Goal: Task Accomplishment & Management: Manage account settings

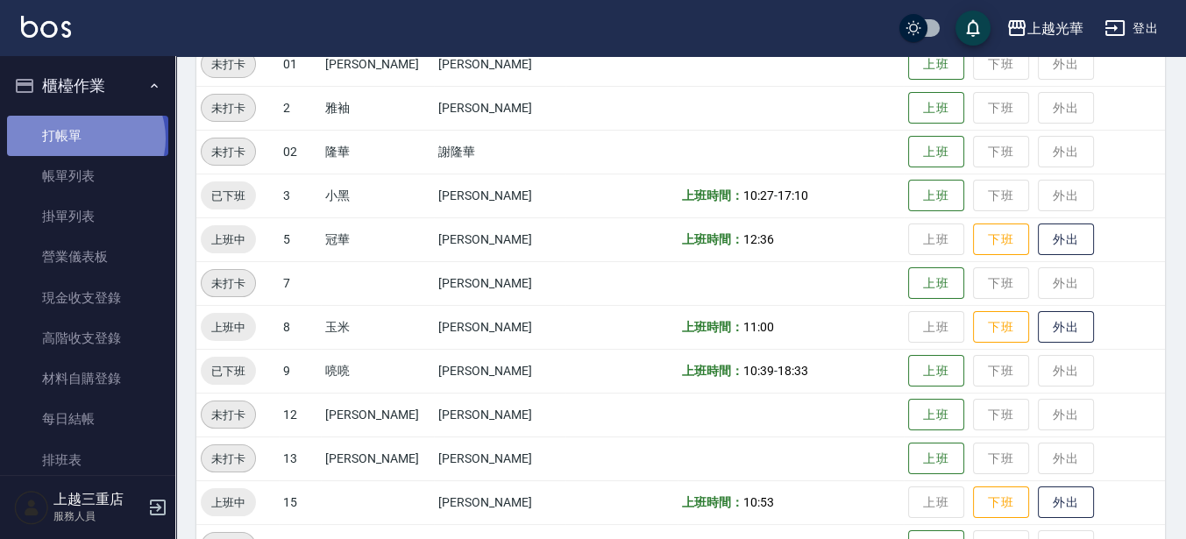
click at [84, 138] on link "打帳單" at bounding box center [87, 136] width 161 height 40
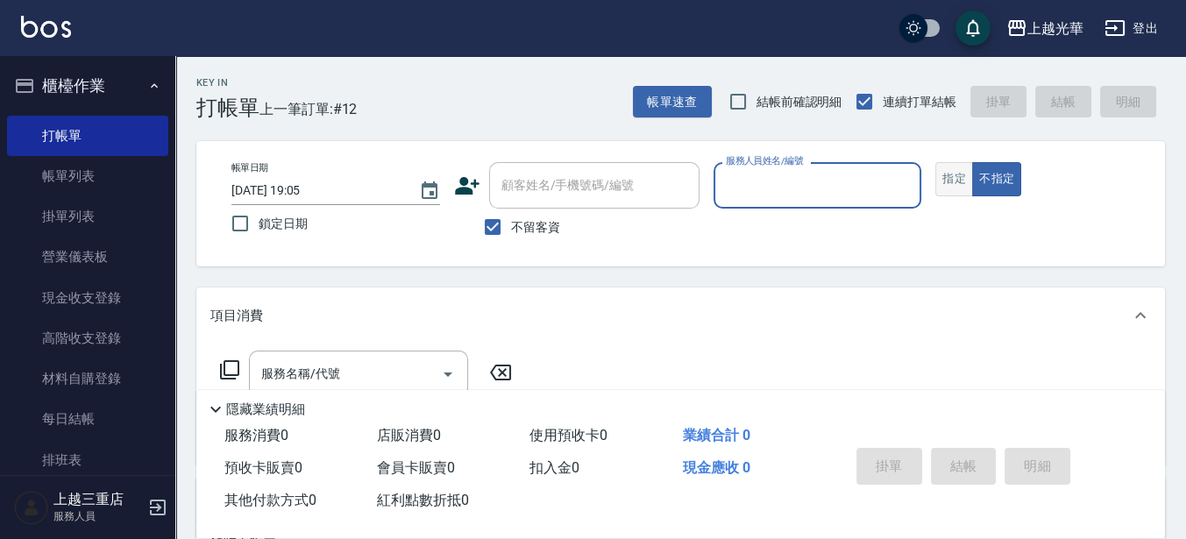
click at [951, 180] on button "指定" at bounding box center [954, 179] width 38 height 34
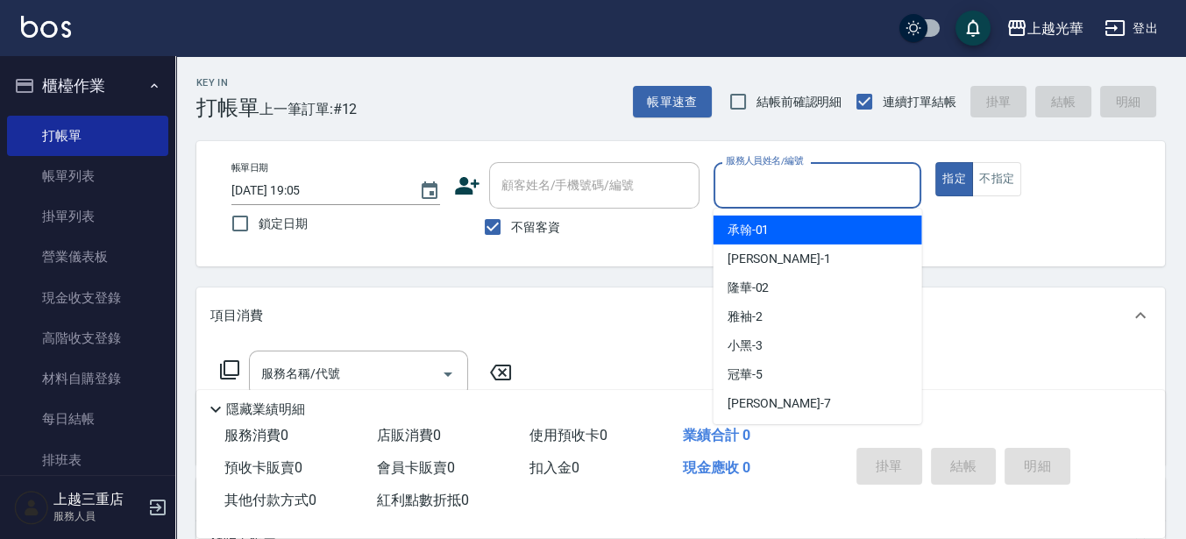
click at [904, 188] on input "服務人員姓名/編號" at bounding box center [817, 185] width 193 height 31
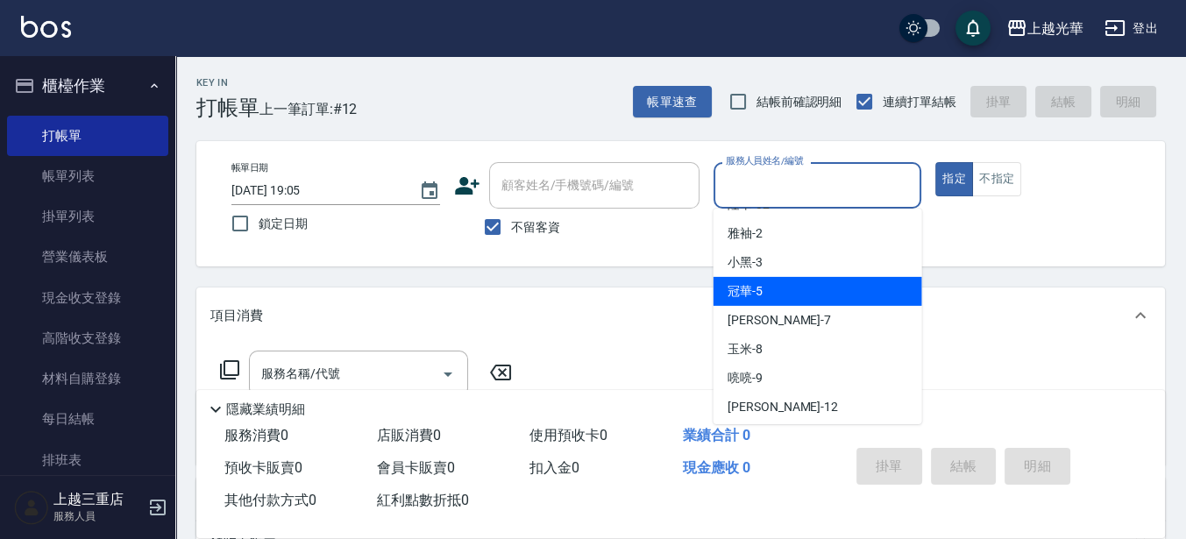
scroll to position [110, 0]
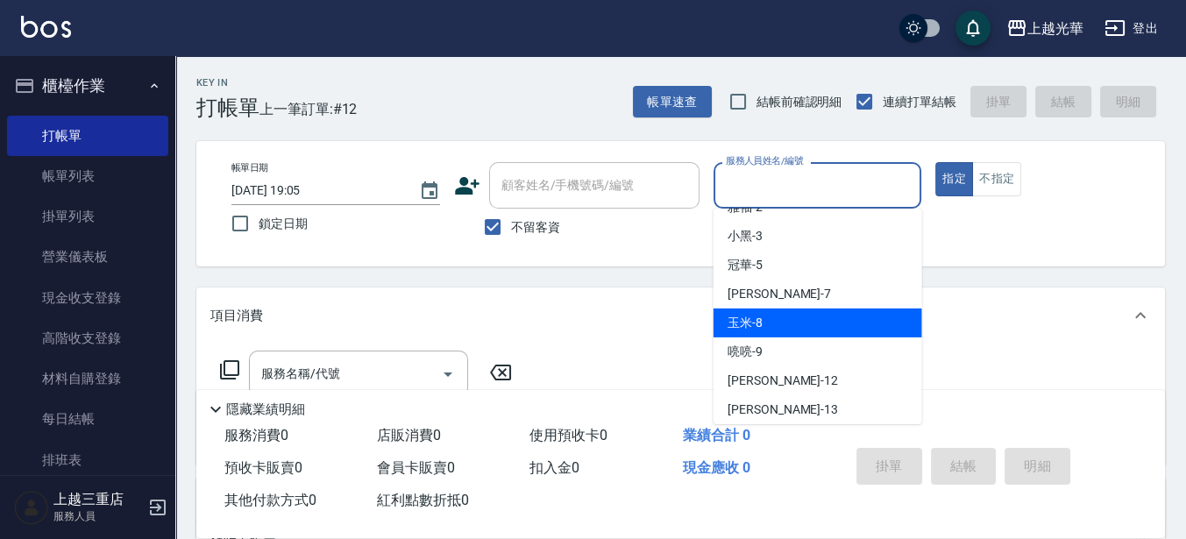
click at [834, 318] on div "玉米 -8" at bounding box center [818, 323] width 209 height 29
type input "玉米-8"
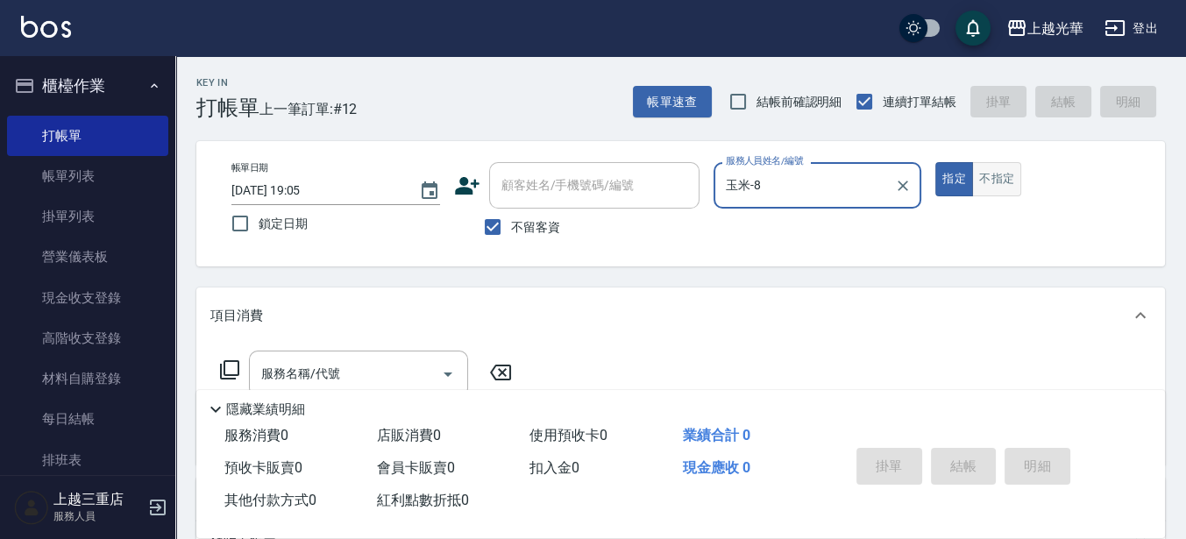
click at [982, 179] on button "不指定" at bounding box center [996, 179] width 49 height 34
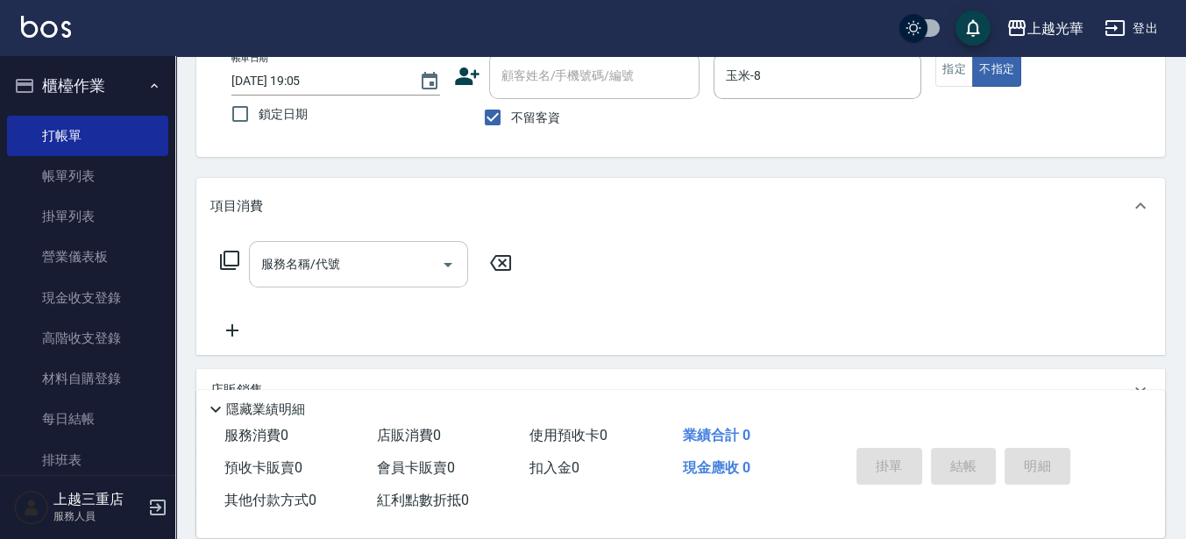
click at [353, 268] on input "服務名稱/代號" at bounding box center [345, 264] width 177 height 31
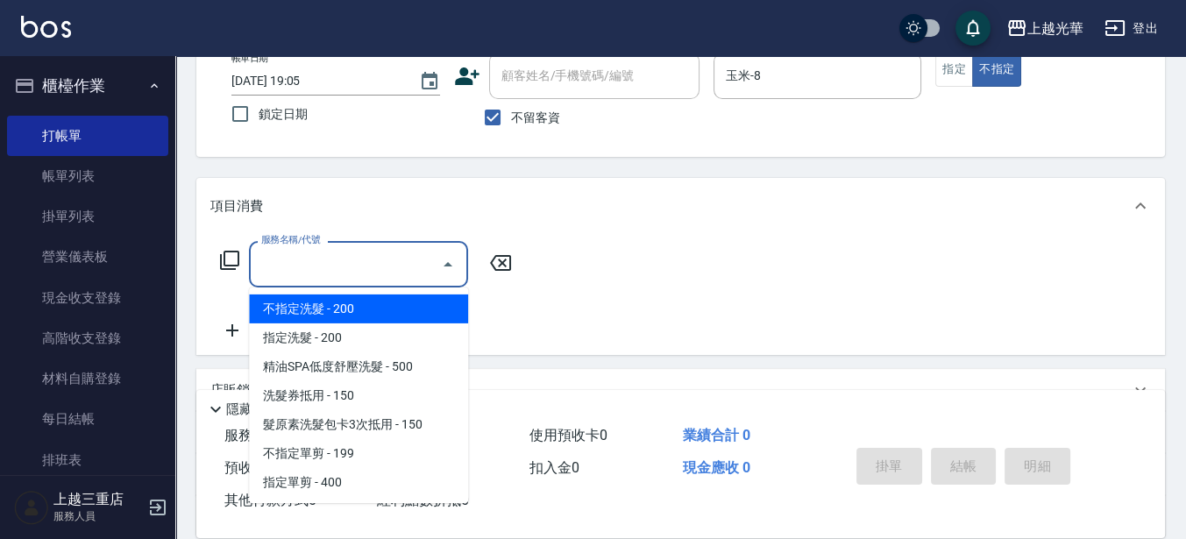
click at [354, 296] on span "不指定洗髮 - 200" at bounding box center [358, 309] width 219 height 29
type input "不指定洗髮(101)"
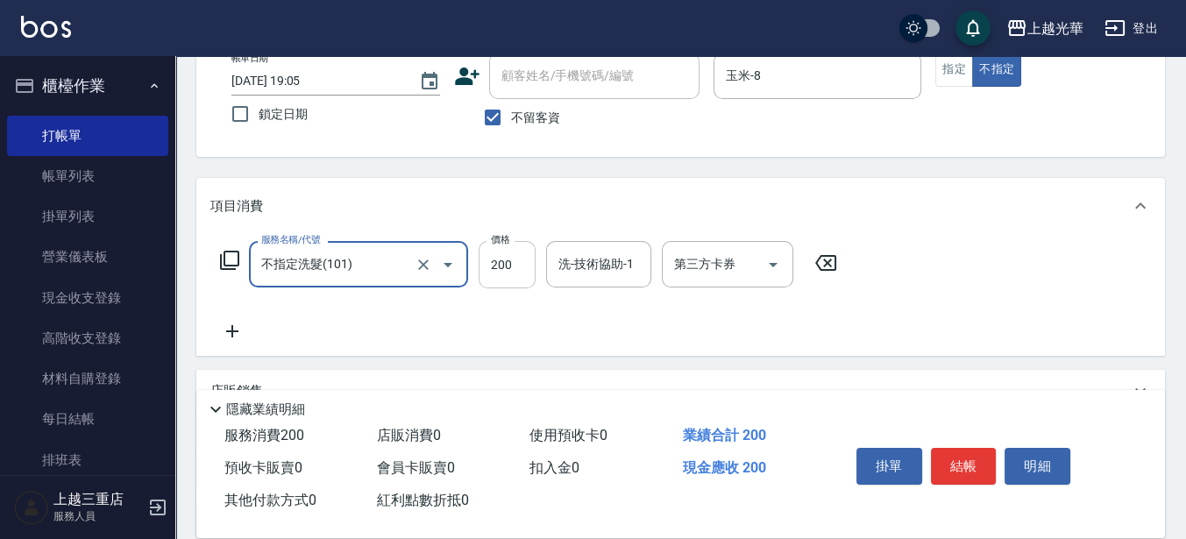
click at [535, 274] on input "200" at bounding box center [507, 264] width 57 height 47
type input "300"
click at [628, 259] on input "洗-技術協助-1" at bounding box center [598, 264] width 89 height 31
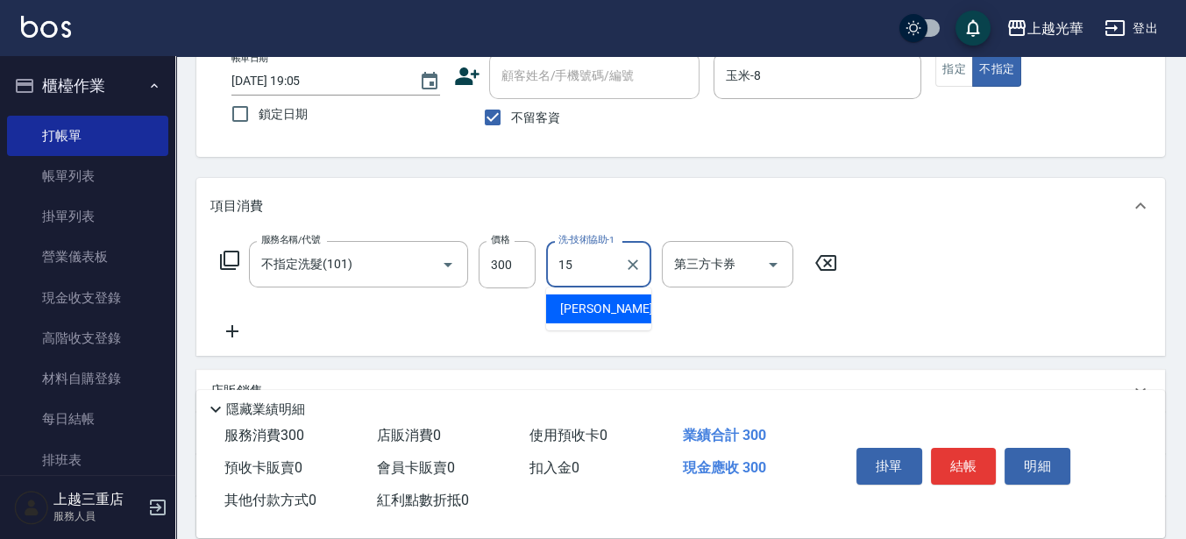
click at [588, 300] on span "張紫涵 -15" at bounding box center [615, 309] width 110 height 18
type input "張紫涵-15"
click at [235, 257] on icon at bounding box center [229, 260] width 21 height 21
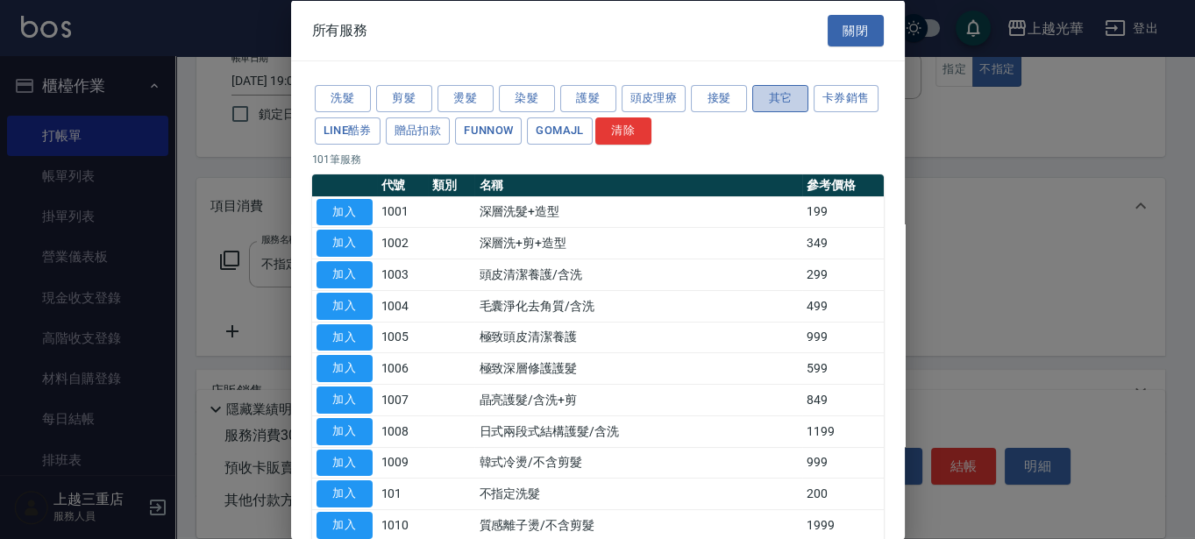
click at [776, 87] on button "其它" at bounding box center [780, 98] width 56 height 27
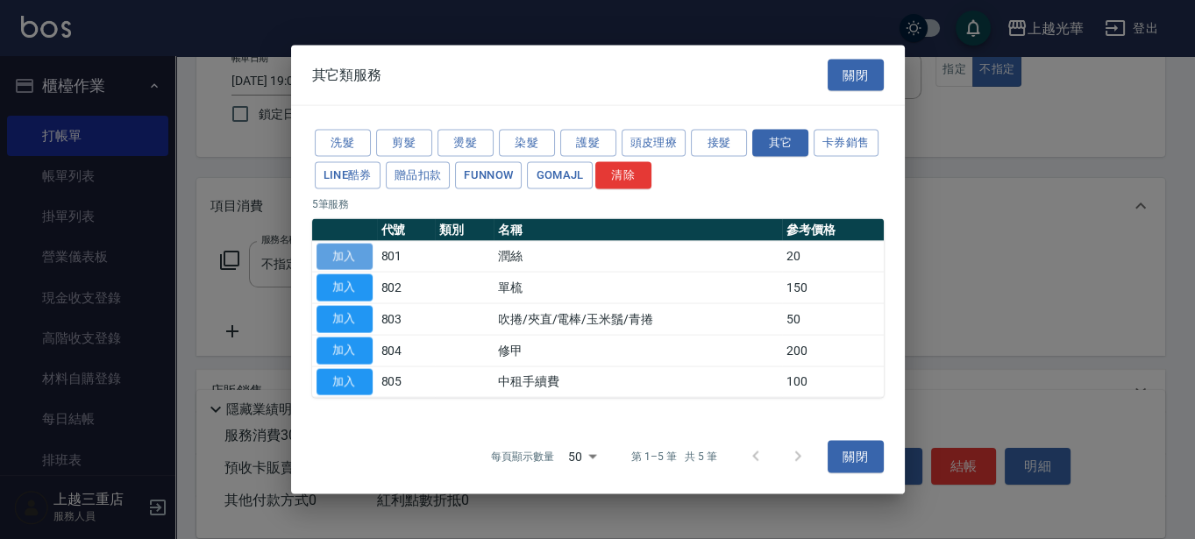
click at [349, 256] on button "加入" at bounding box center [344, 256] width 56 height 27
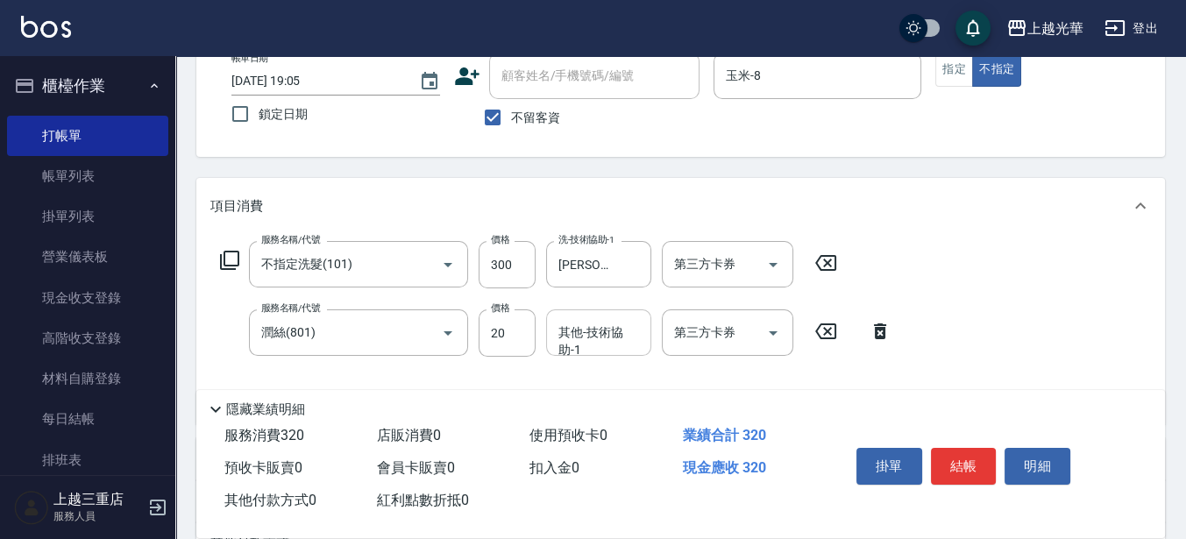
click at [575, 309] on div "其他-技術協助-1" at bounding box center [598, 332] width 105 height 46
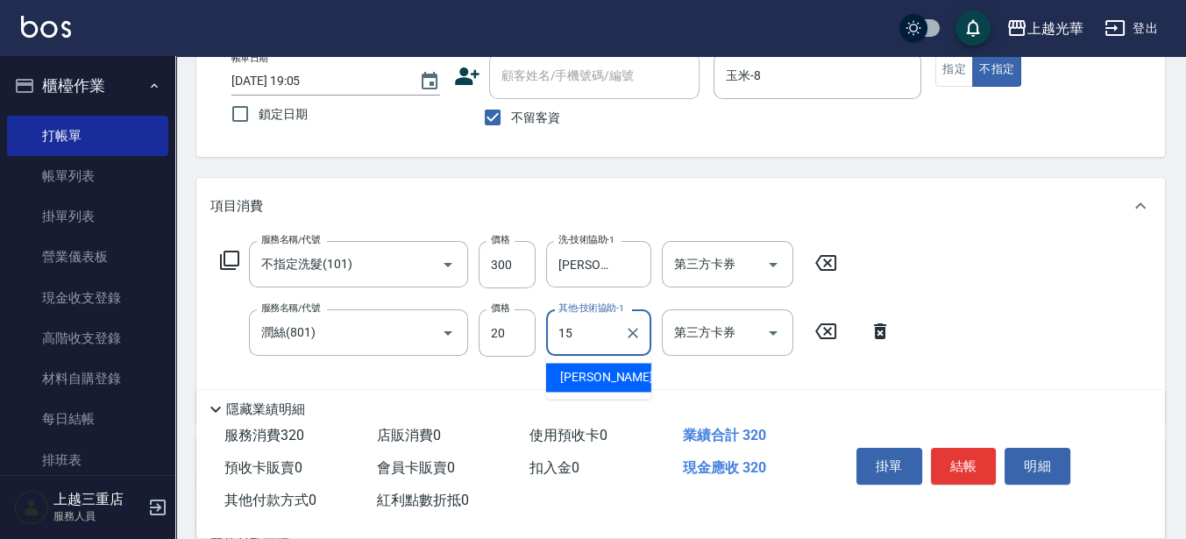
click at [577, 373] on span "張紫涵 -15" at bounding box center [615, 377] width 110 height 18
type input "張紫涵-15"
click at [948, 451] on button "結帳" at bounding box center [964, 466] width 66 height 37
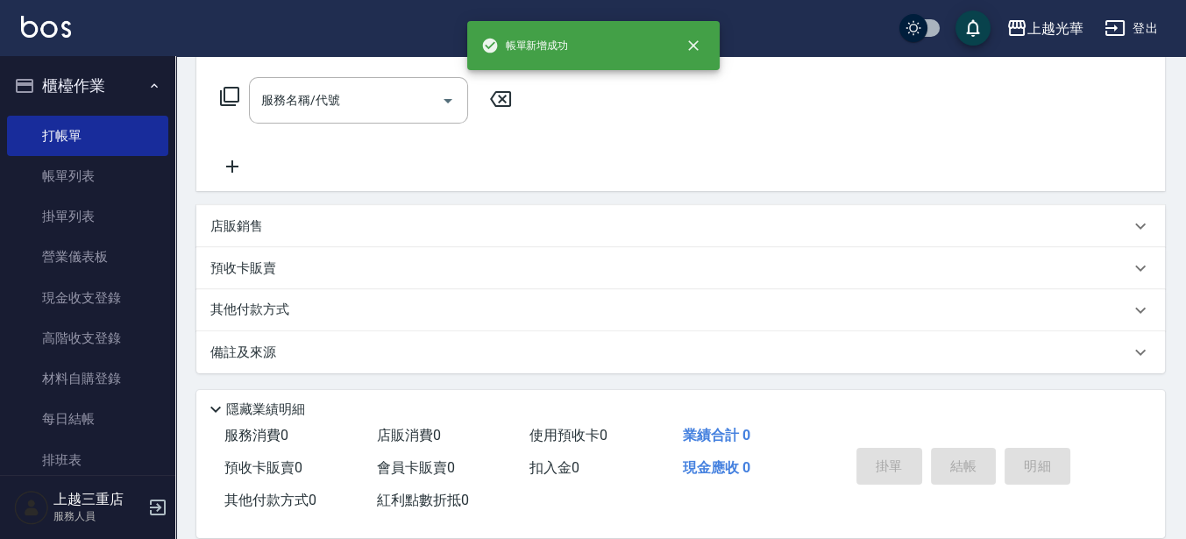
scroll to position [50, 0]
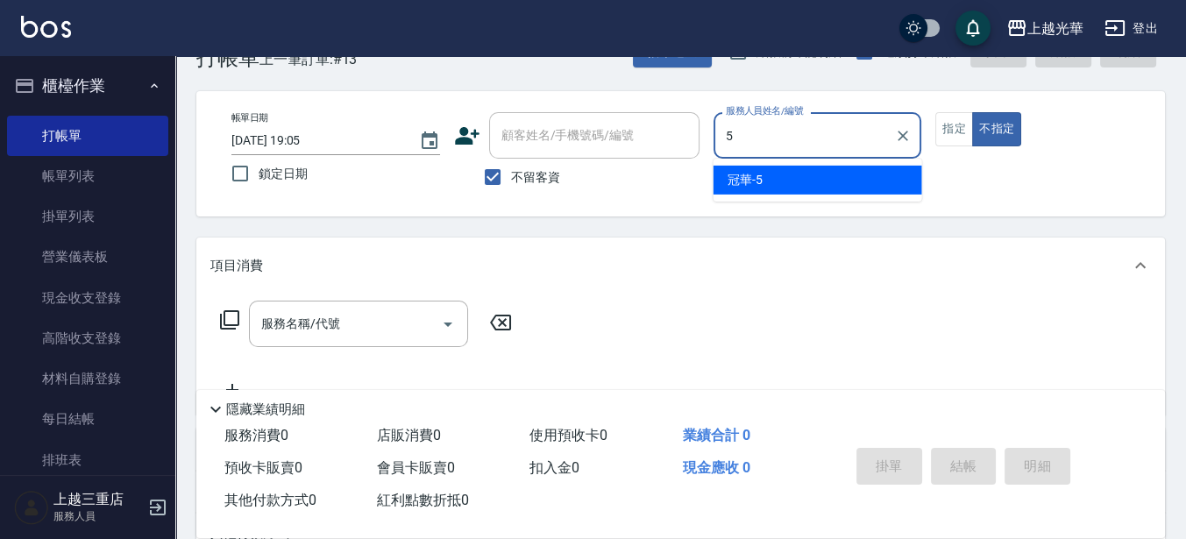
type input "冠華-5"
type button "false"
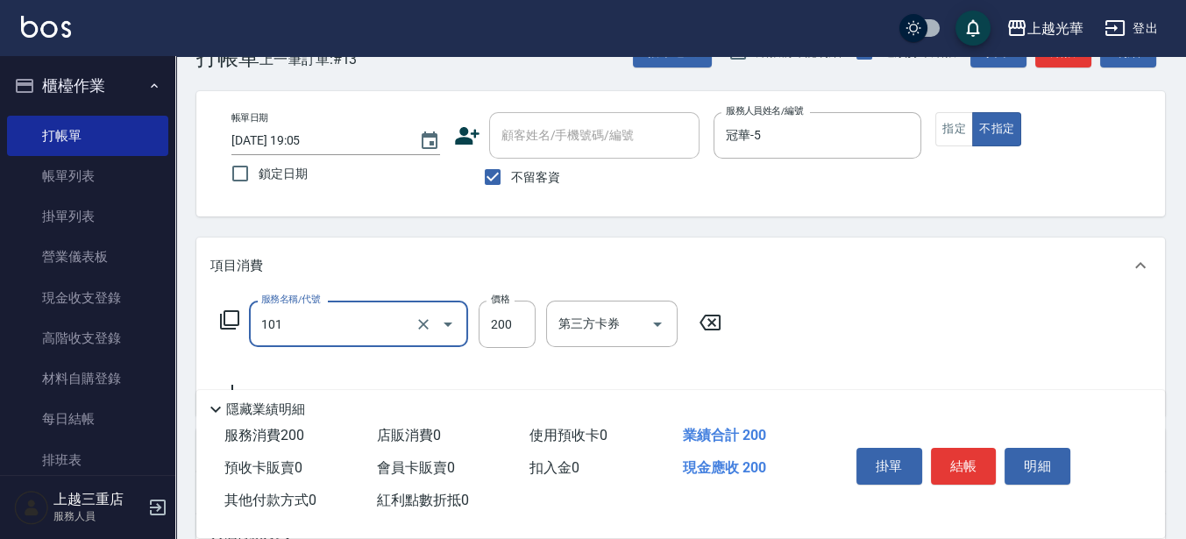
type input "不指定洗髮(101)"
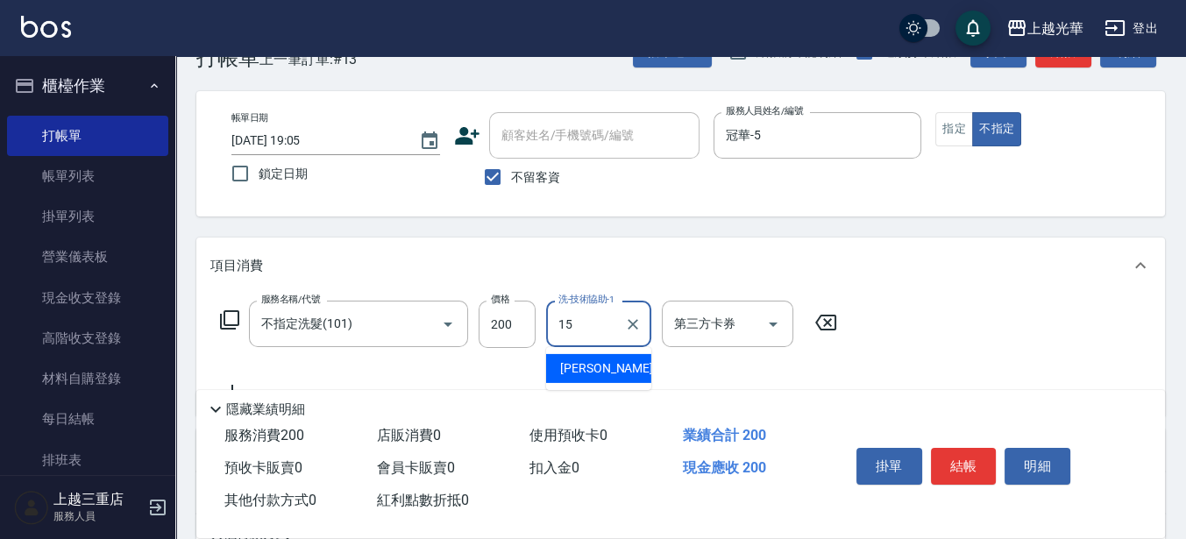
type input "張紫涵-15"
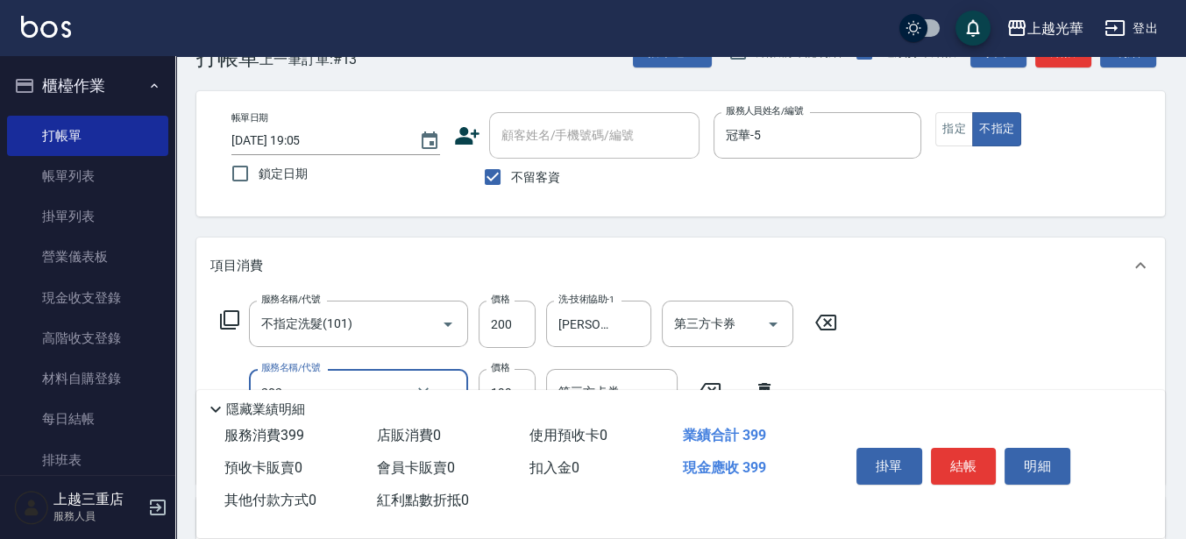
type input "不指定單剪(202)"
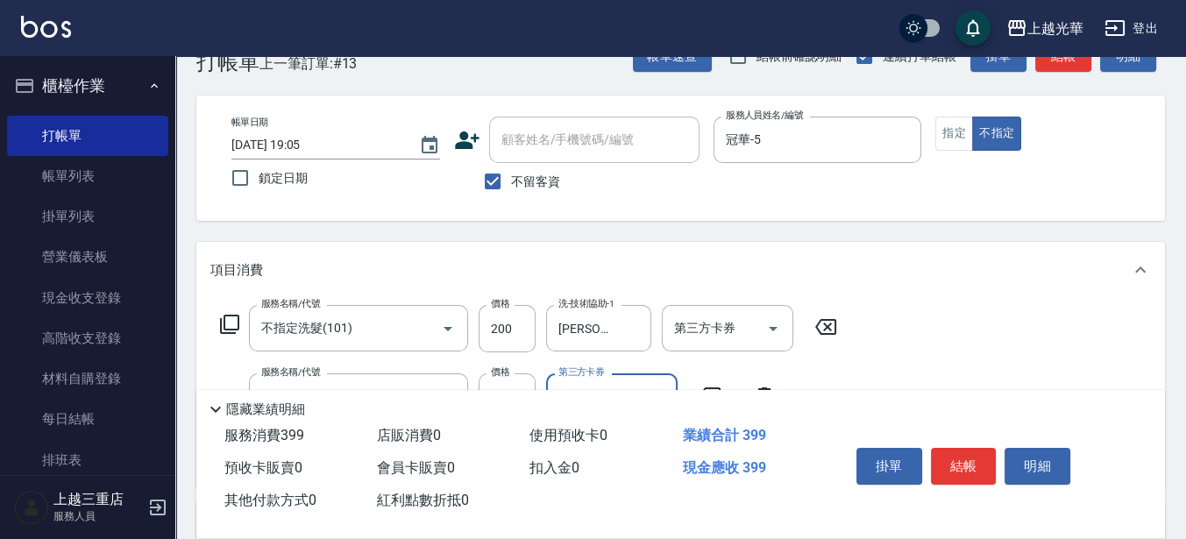
scroll to position [0, 0]
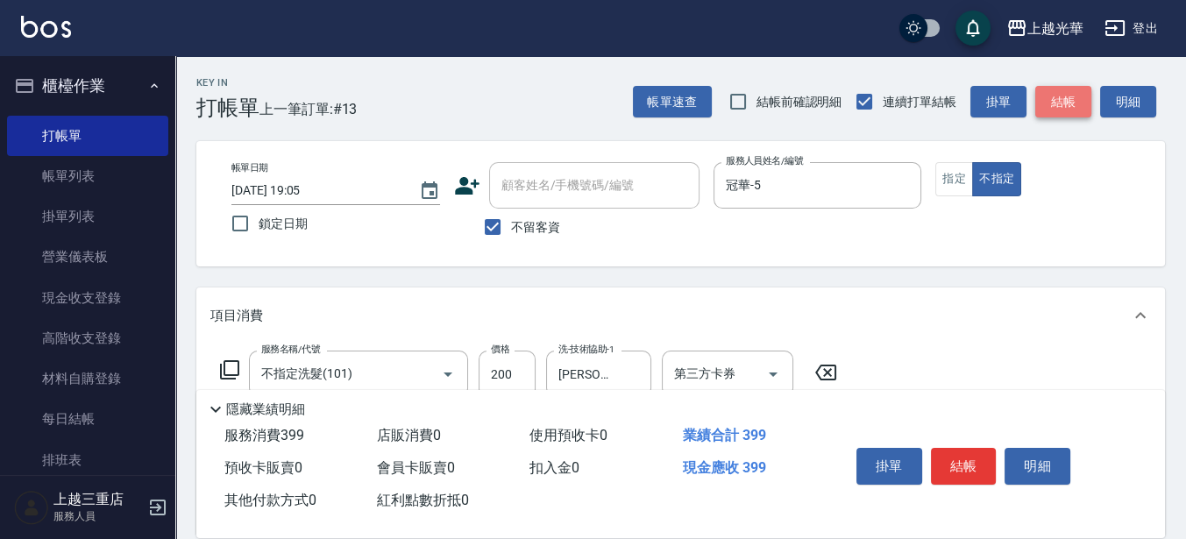
click at [1065, 95] on button "結帳" at bounding box center [1063, 102] width 56 height 32
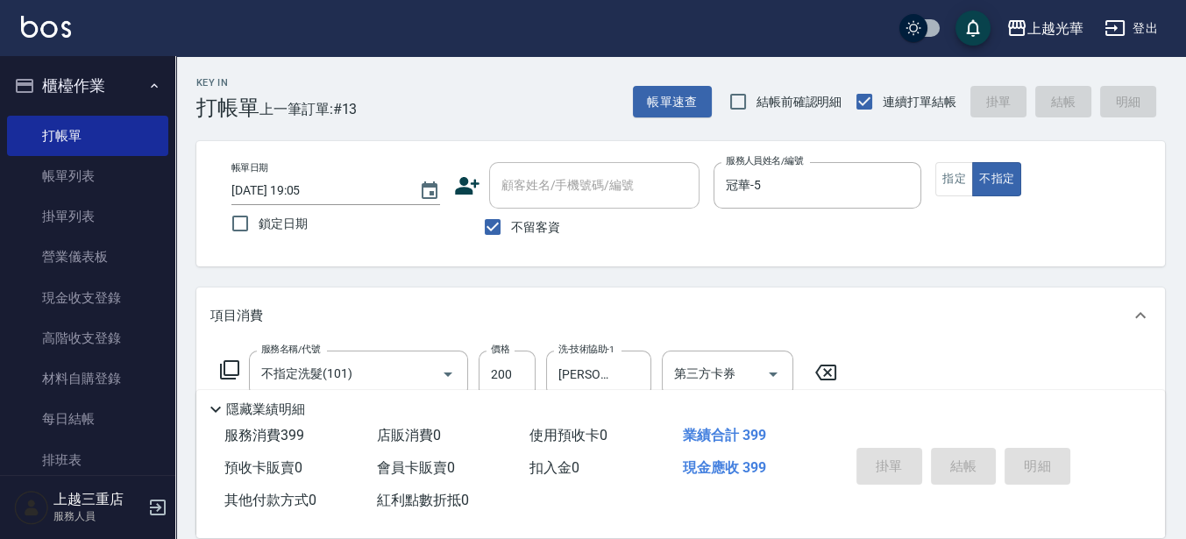
type input "2025/08/13 19:34"
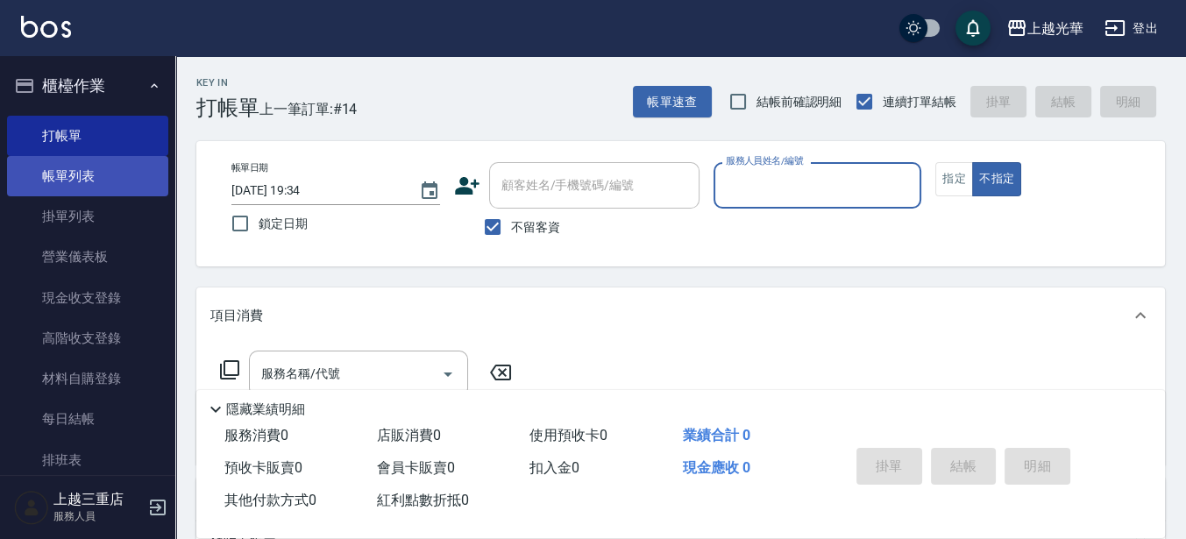
click at [82, 190] on link "帳單列表" at bounding box center [87, 176] width 161 height 40
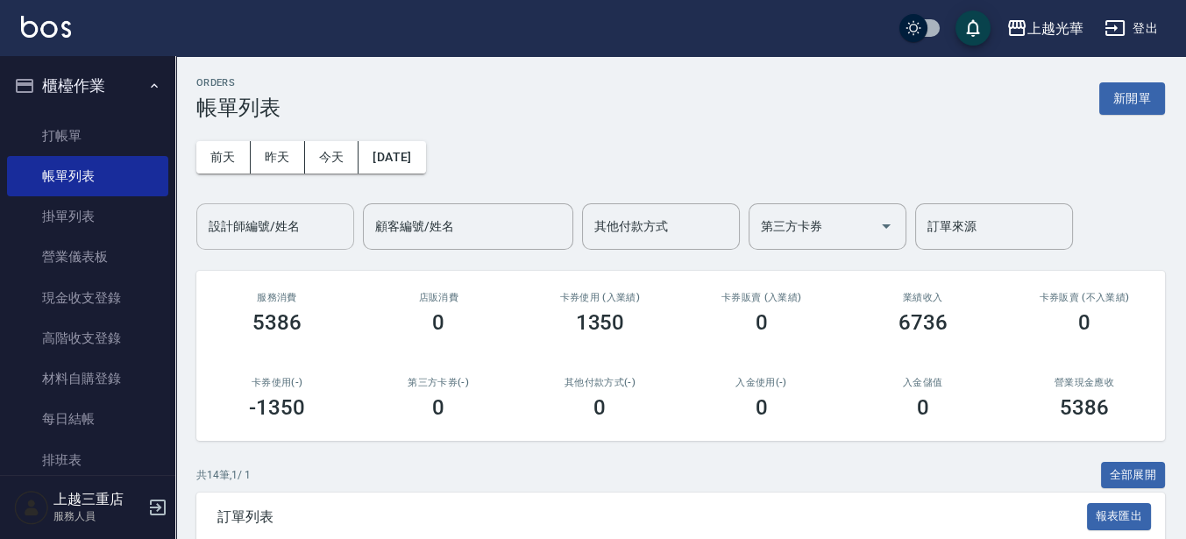
drag, startPoint x: 302, startPoint y: 239, endPoint x: 287, endPoint y: 238, distance: 15.9
click at [296, 238] on input "設計師編號/姓名" at bounding box center [275, 226] width 142 height 31
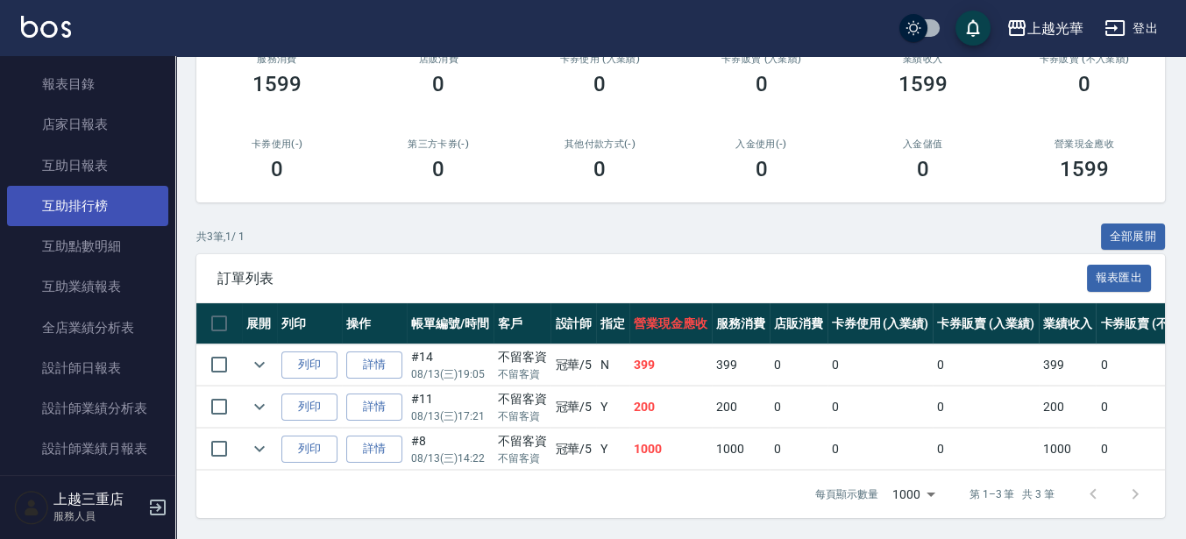
scroll to position [767, 0]
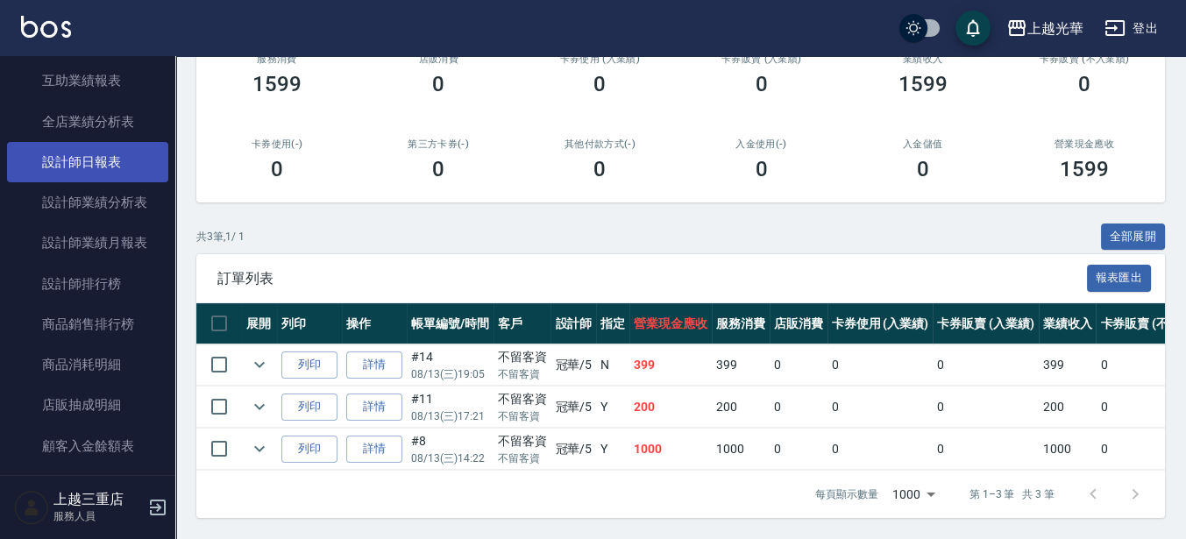
type input "冠華-5"
click at [123, 149] on link "設計師日報表" at bounding box center [87, 162] width 161 height 40
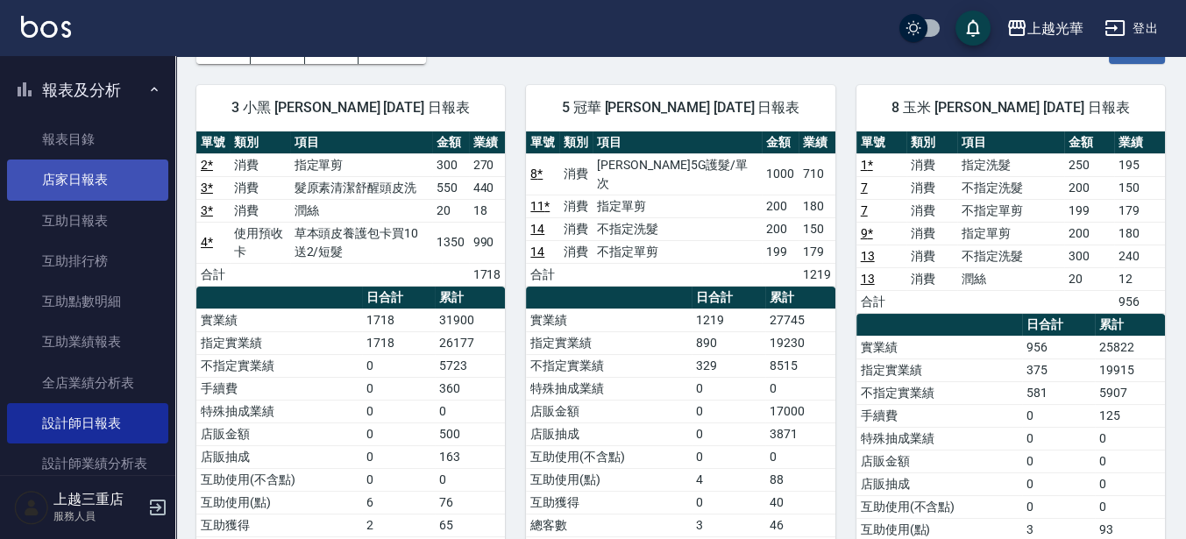
scroll to position [475, 0]
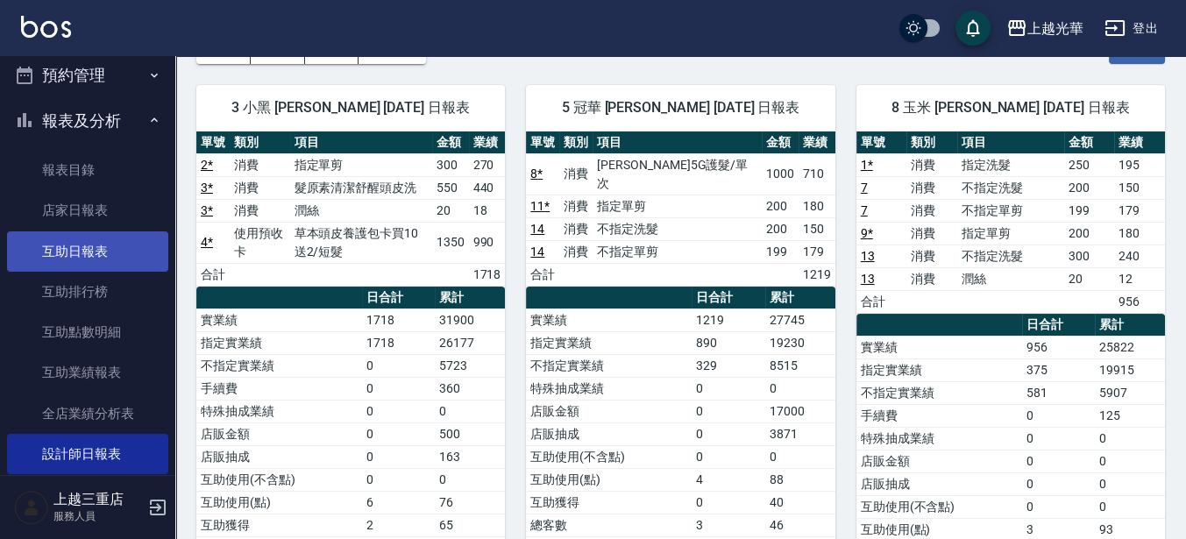
click at [92, 259] on link "互助日報表" at bounding box center [87, 251] width 161 height 40
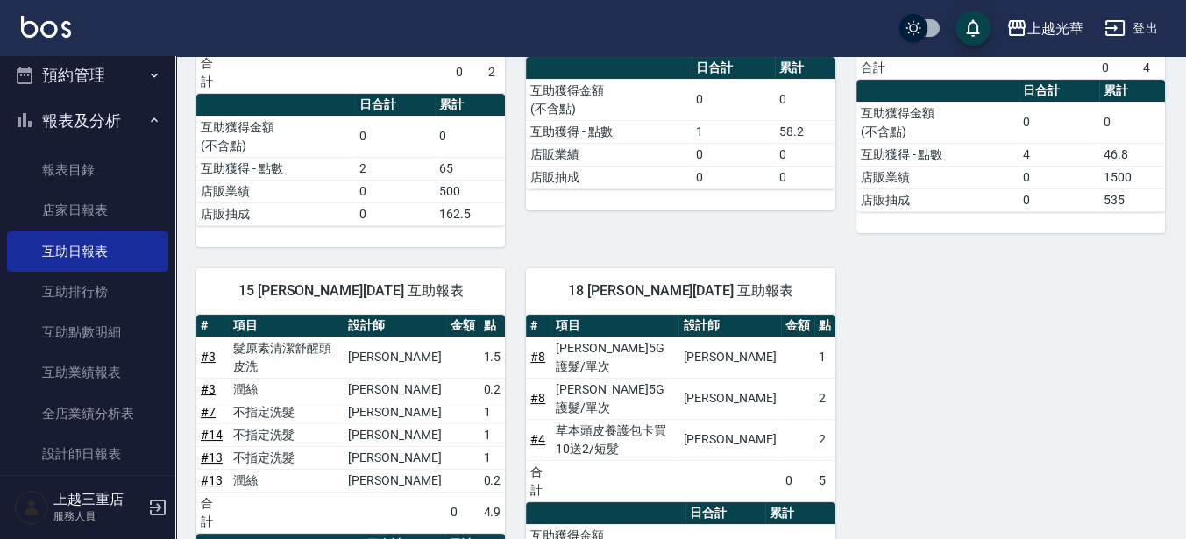
scroll to position [114, 0]
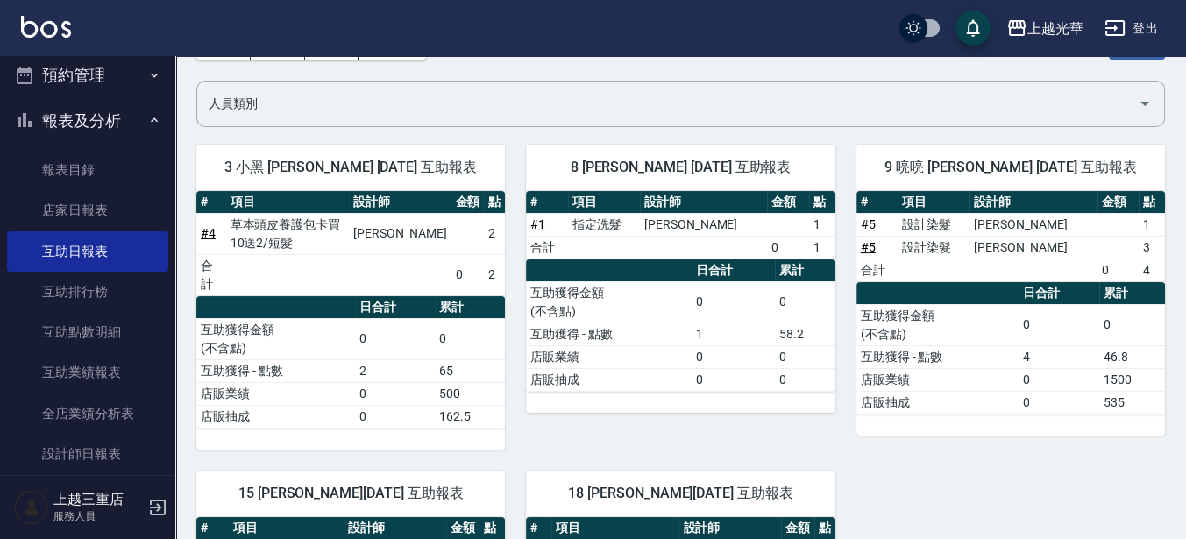
click at [61, 29] on img at bounding box center [46, 27] width 50 height 22
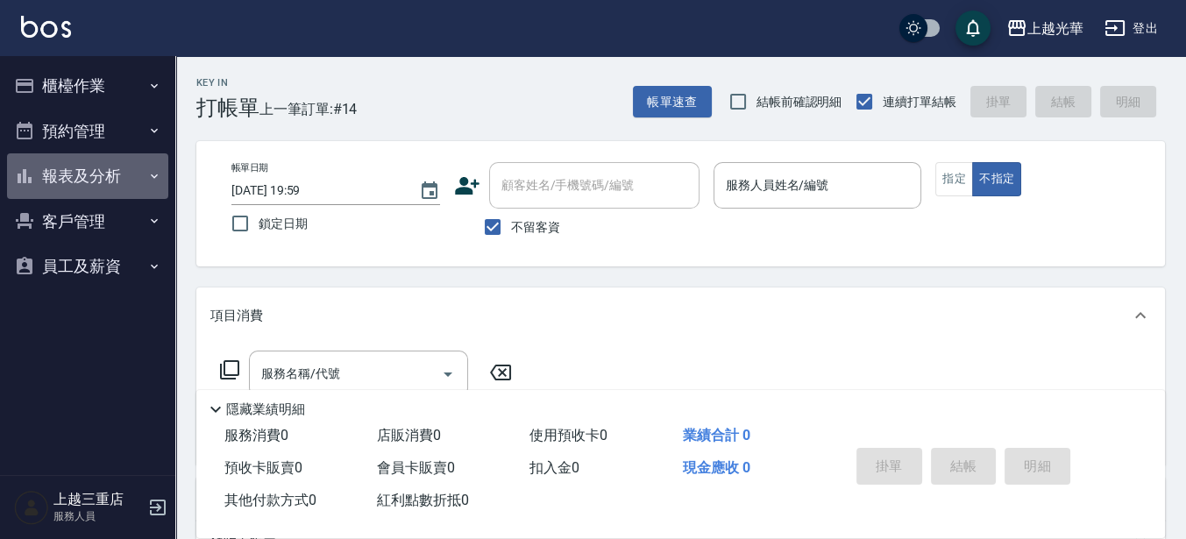
click at [83, 174] on button "報表及分析" at bounding box center [87, 176] width 161 height 46
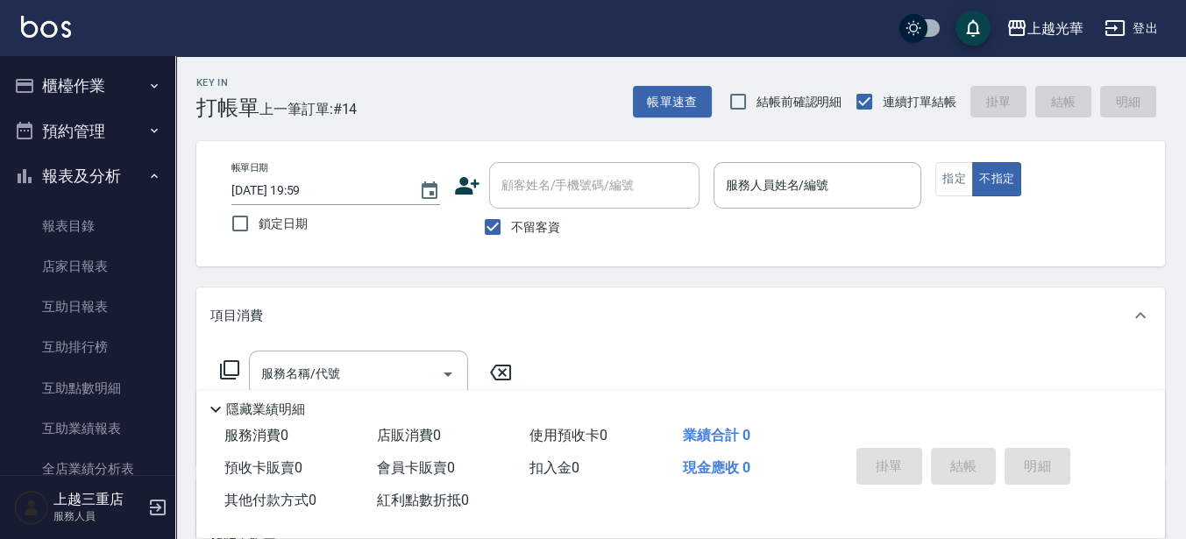
click at [103, 64] on button "櫃檯作業" at bounding box center [87, 86] width 161 height 46
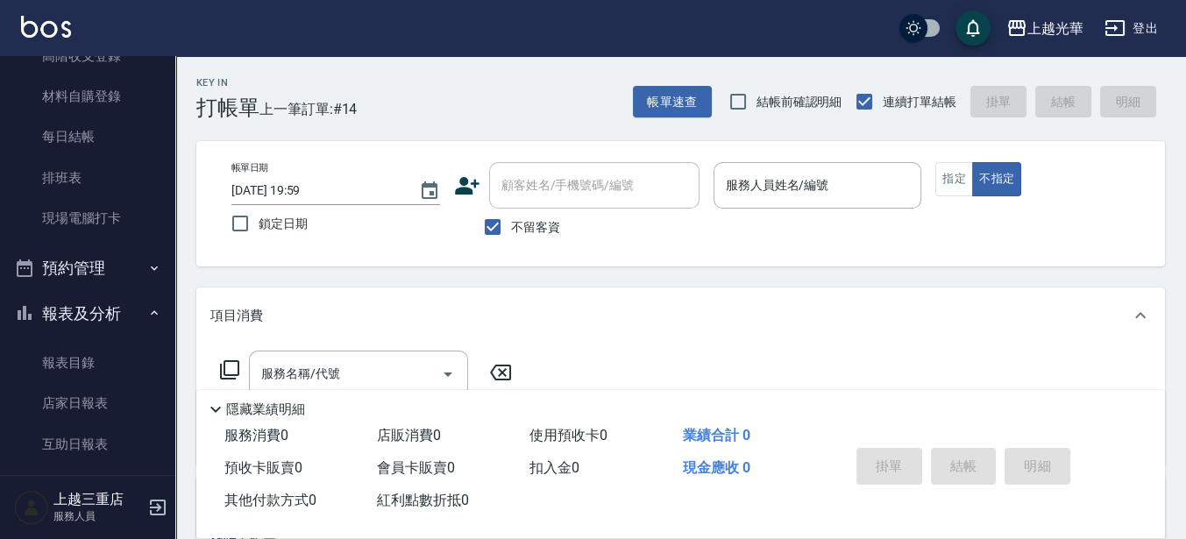
scroll to position [329, 0]
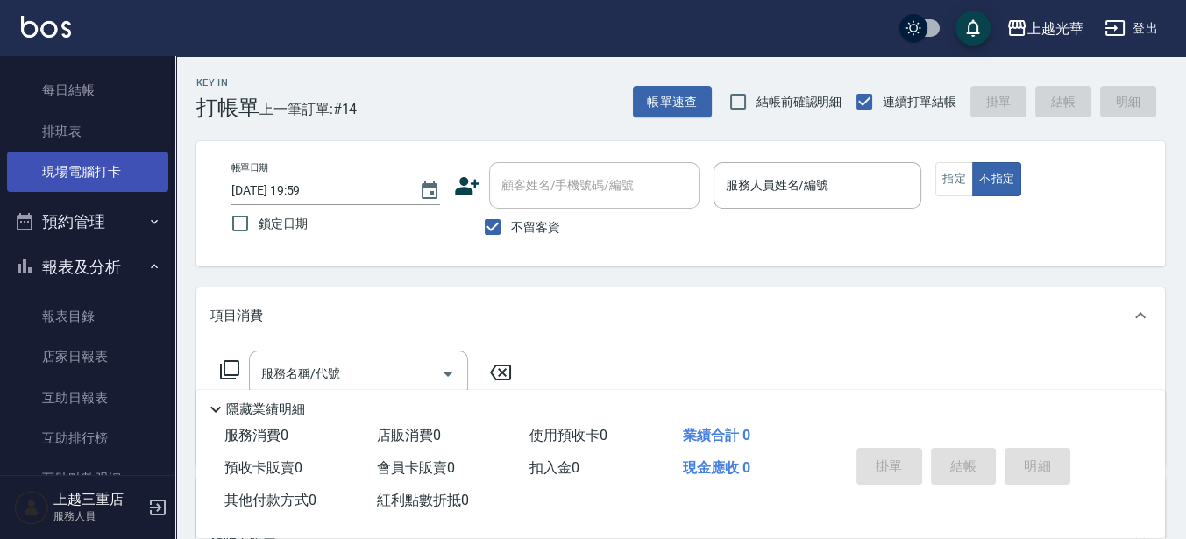
click at [101, 153] on link "現場電腦打卡" at bounding box center [87, 172] width 161 height 40
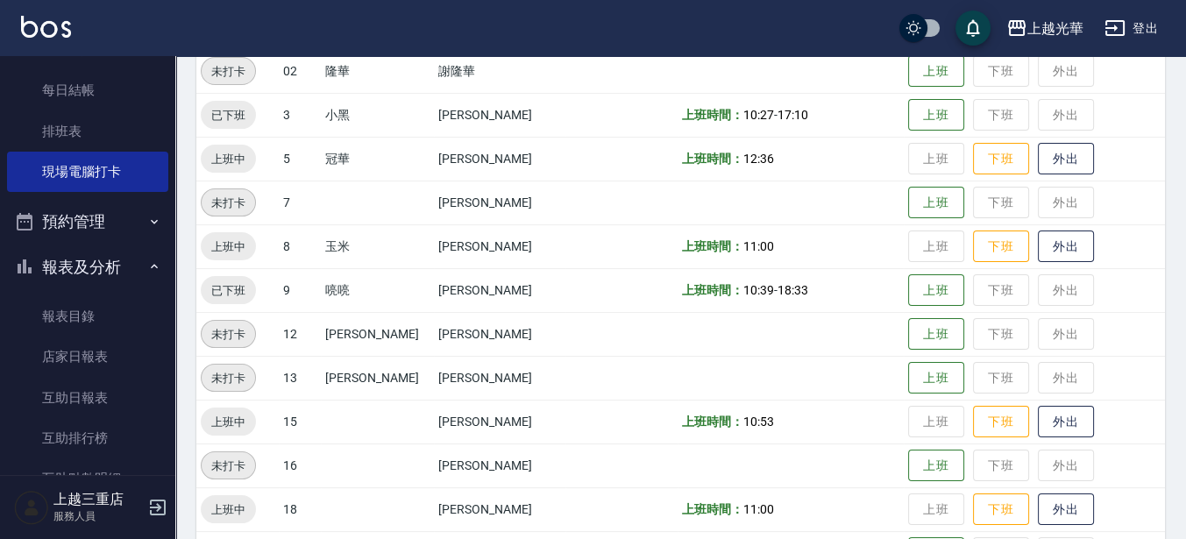
scroll to position [291, 0]
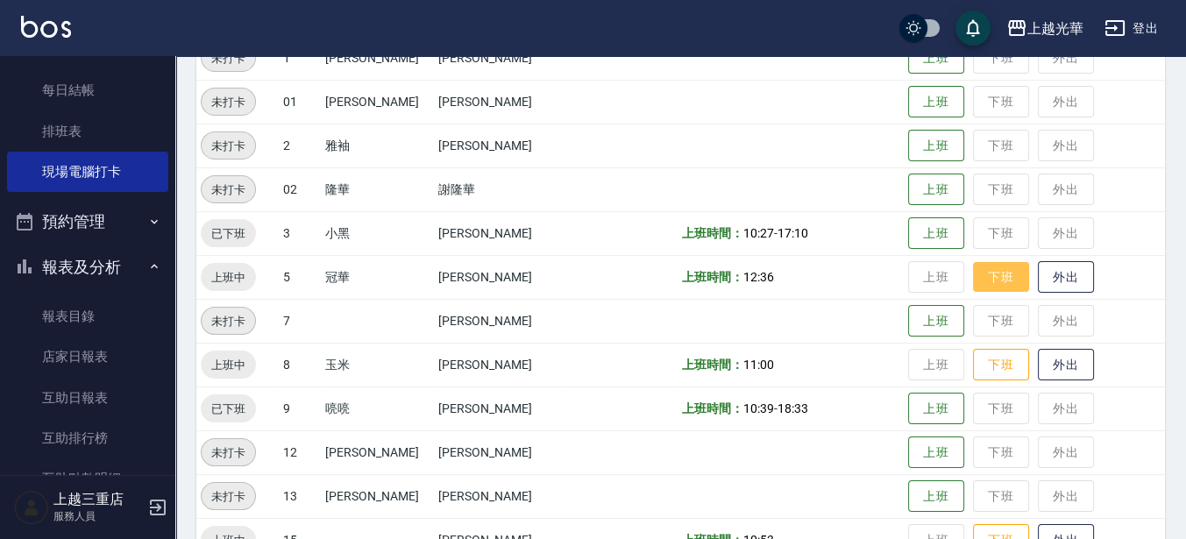
click at [986, 283] on button "下班" at bounding box center [1001, 277] width 56 height 31
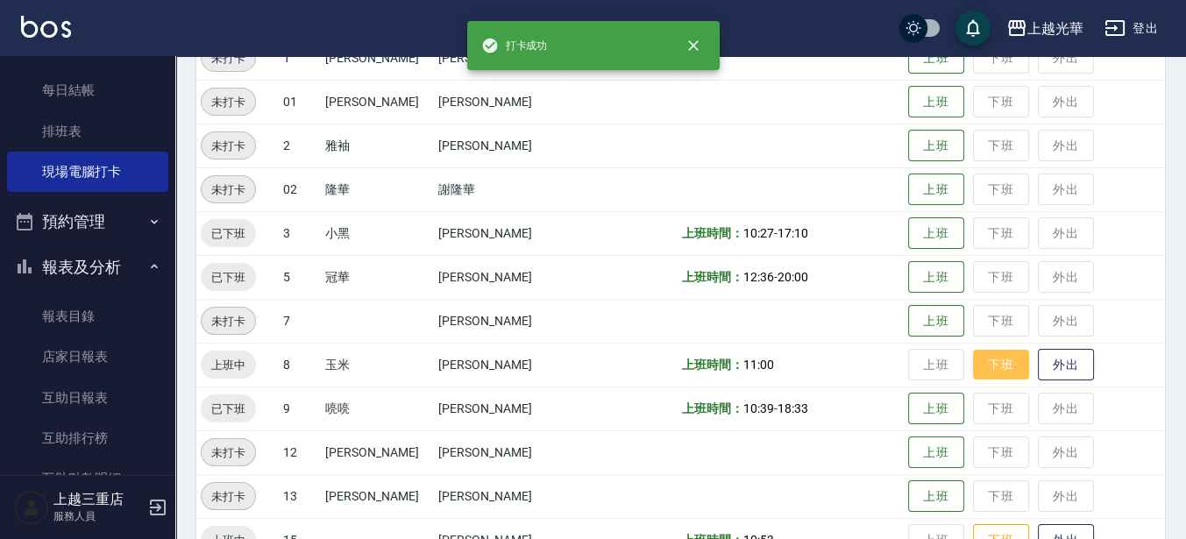
click at [993, 356] on button "下班" at bounding box center [1001, 365] width 56 height 31
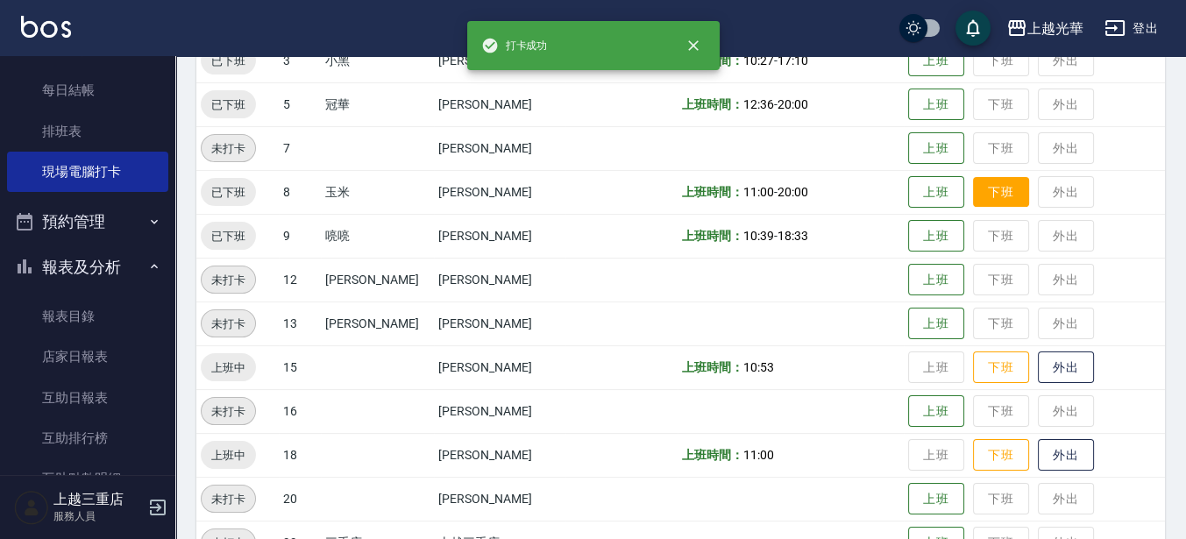
scroll to position [510, 0]
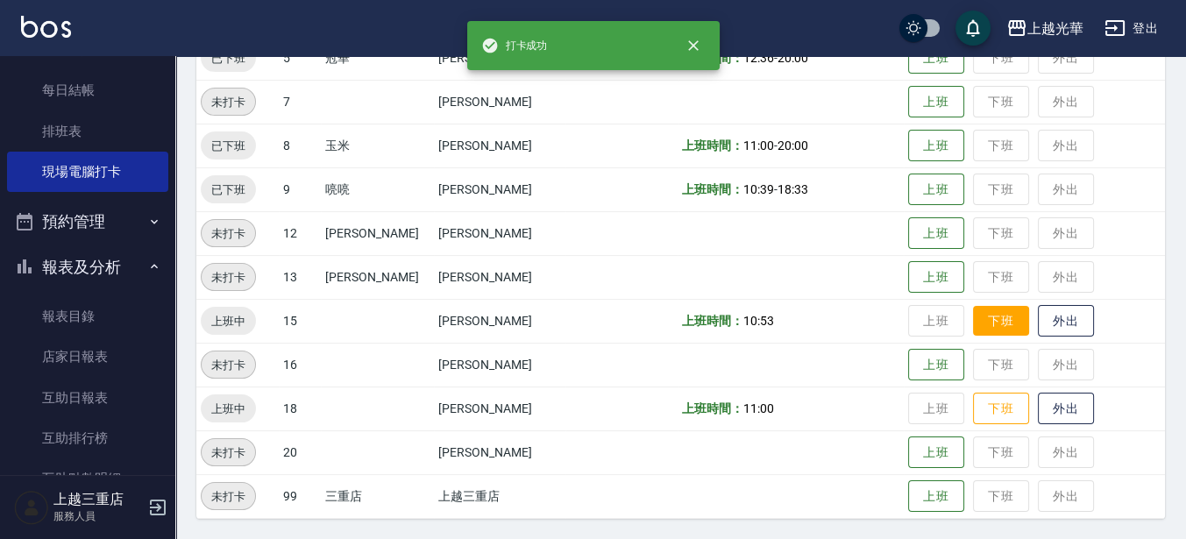
click at [984, 334] on button "下班" at bounding box center [1001, 321] width 56 height 31
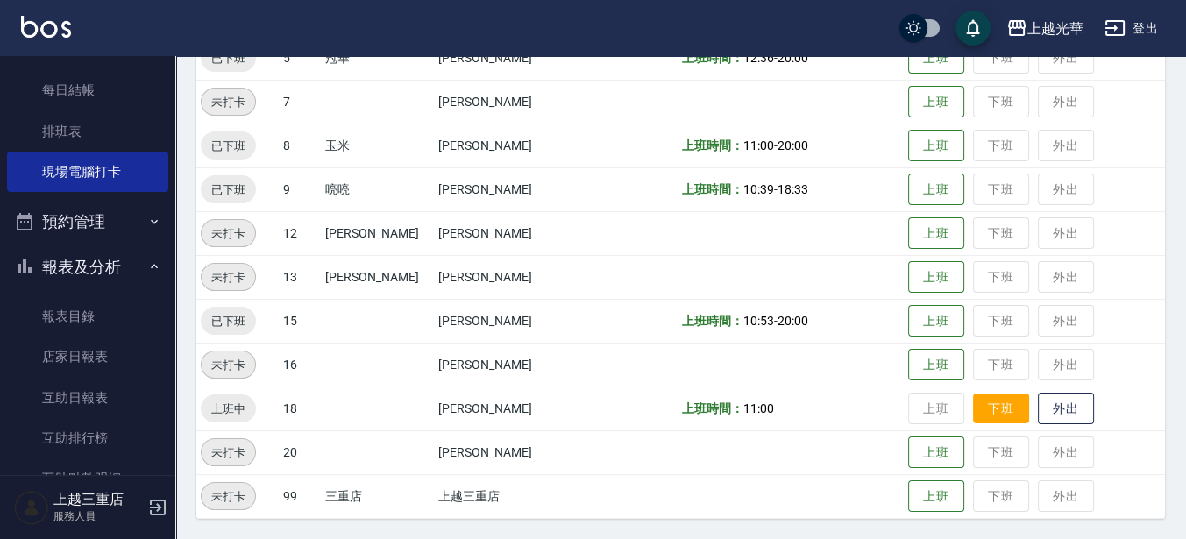
click at [987, 407] on button "下班" at bounding box center [1001, 409] width 56 height 31
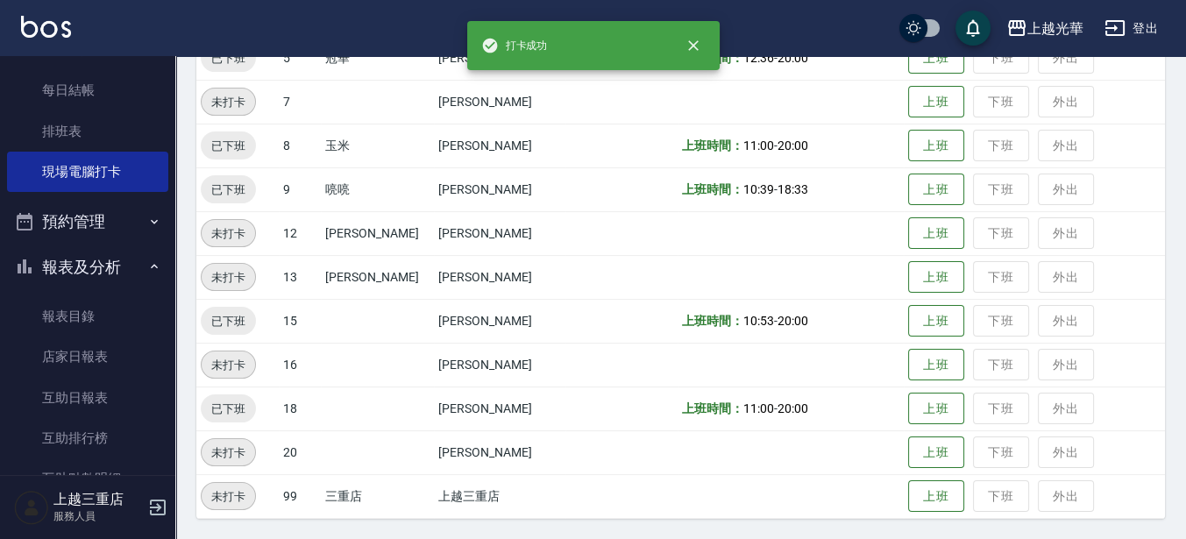
click at [58, 29] on img at bounding box center [46, 27] width 50 height 22
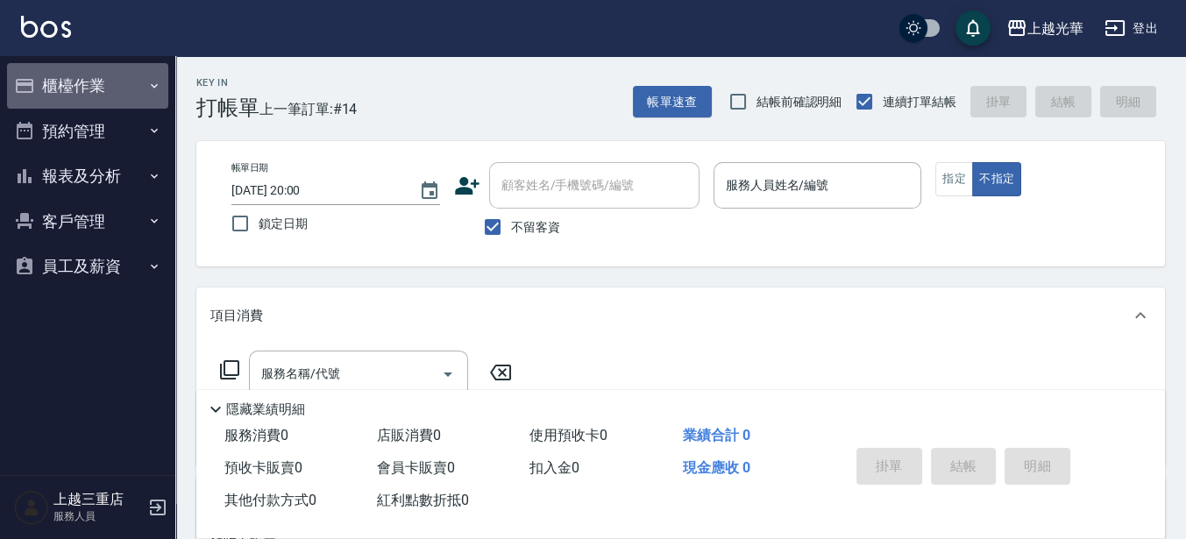
click at [125, 101] on button "櫃檯作業" at bounding box center [87, 86] width 161 height 46
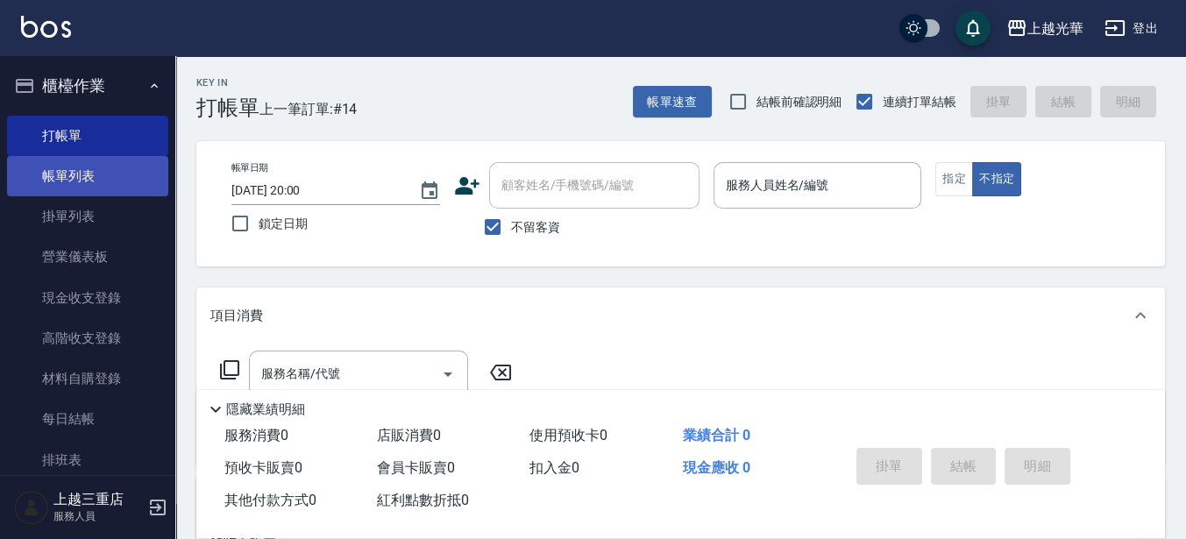
drag, startPoint x: 98, startPoint y: 172, endPoint x: 86, endPoint y: 174, distance: 12.4
click at [98, 172] on link "帳單列表" at bounding box center [87, 176] width 161 height 40
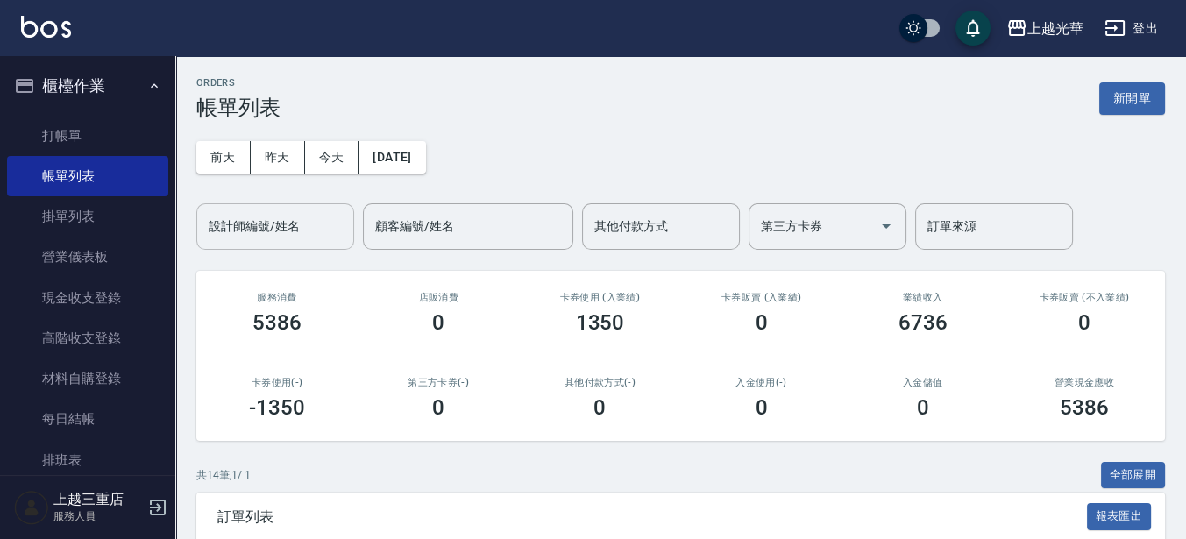
drag, startPoint x: 295, startPoint y: 238, endPoint x: 289, endPoint y: 226, distance: 12.6
click at [295, 236] on input "設計師編號/姓名" at bounding box center [275, 226] width 142 height 31
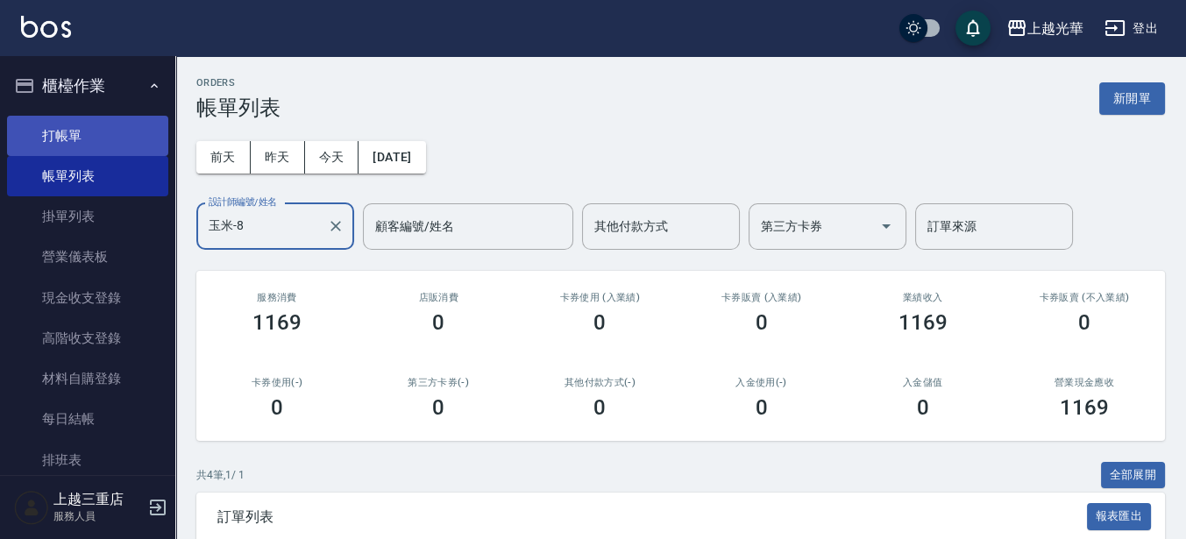
type input "玉米-8"
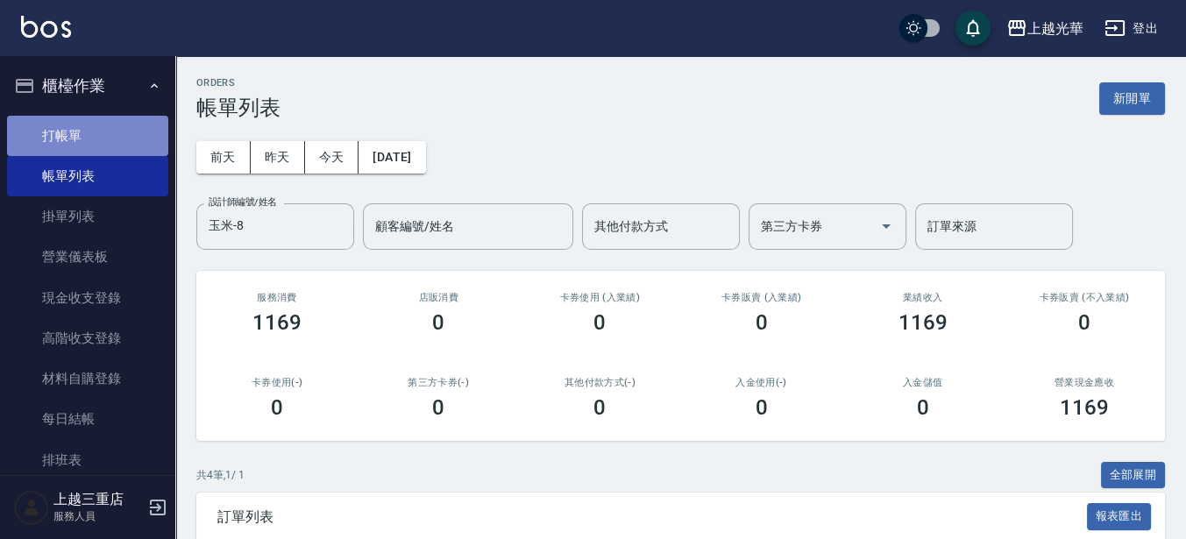
click at [106, 134] on link "打帳單" at bounding box center [87, 136] width 161 height 40
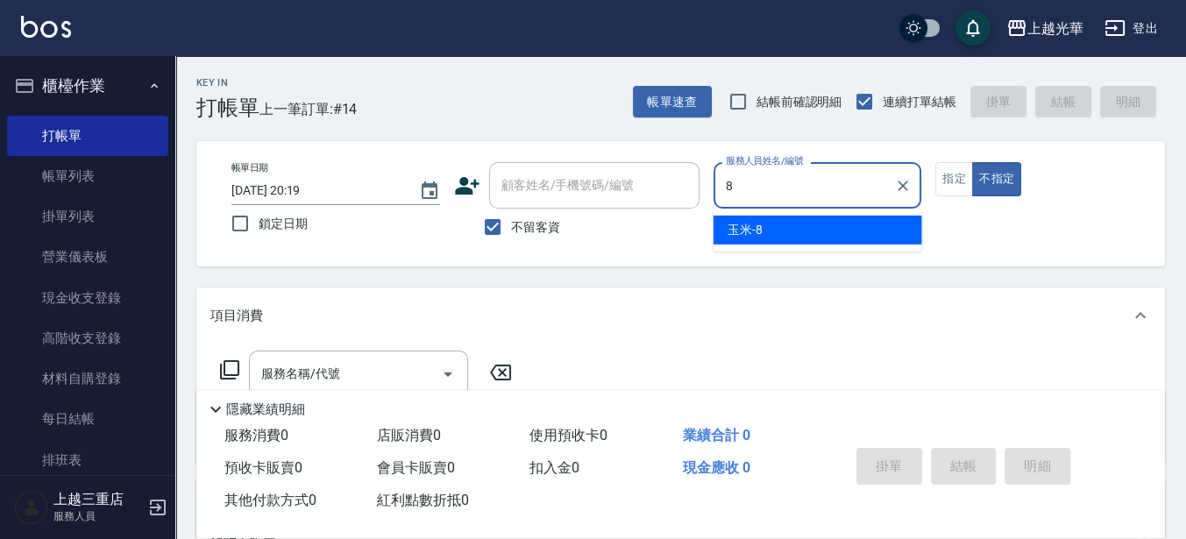
type input "玉米-8"
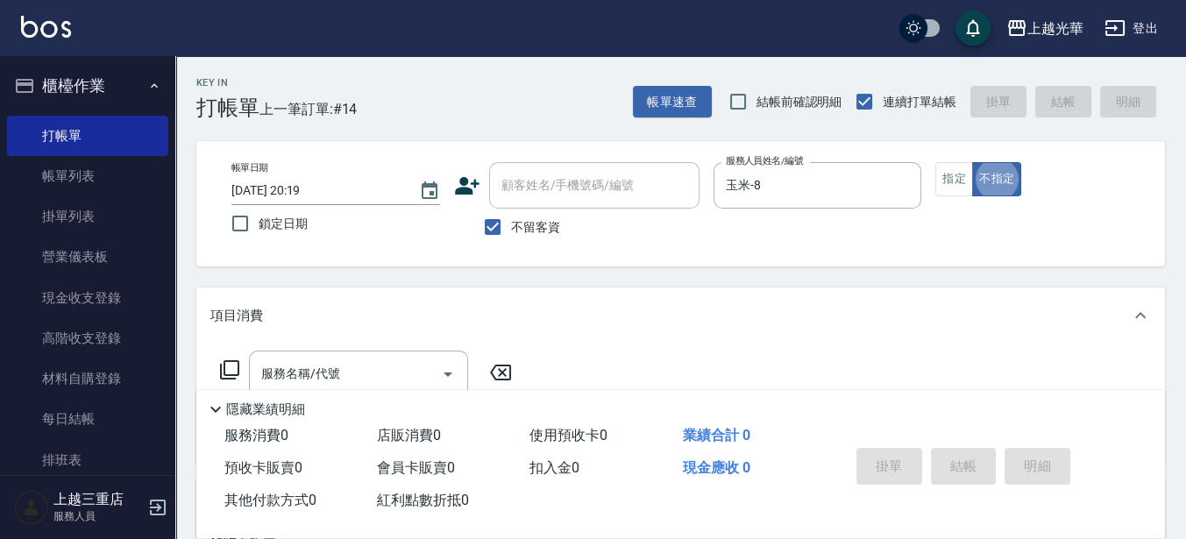
type button "false"
click at [949, 180] on button "指定" at bounding box center [954, 179] width 38 height 34
click at [523, 222] on span "不留客資" at bounding box center [535, 227] width 49 height 18
click at [511, 222] on input "不留客資" at bounding box center [492, 227] width 37 height 37
checkbox input "false"
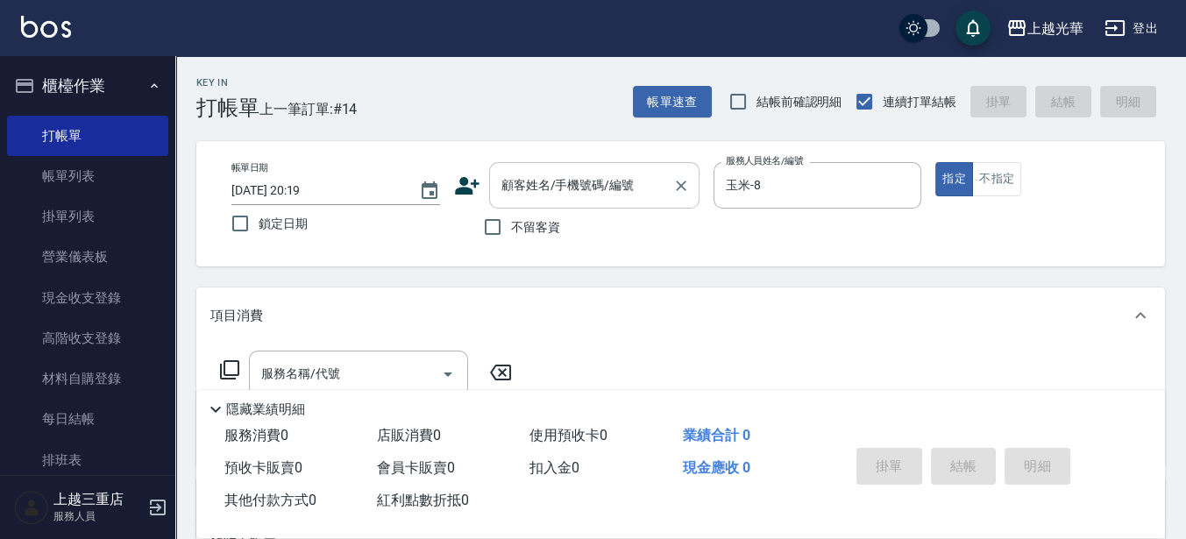
drag, startPoint x: 540, startPoint y: 187, endPoint x: 532, endPoint y: 198, distance: 13.9
click at [543, 187] on input "顧客姓名/手機號碼/編號" at bounding box center [581, 185] width 168 height 31
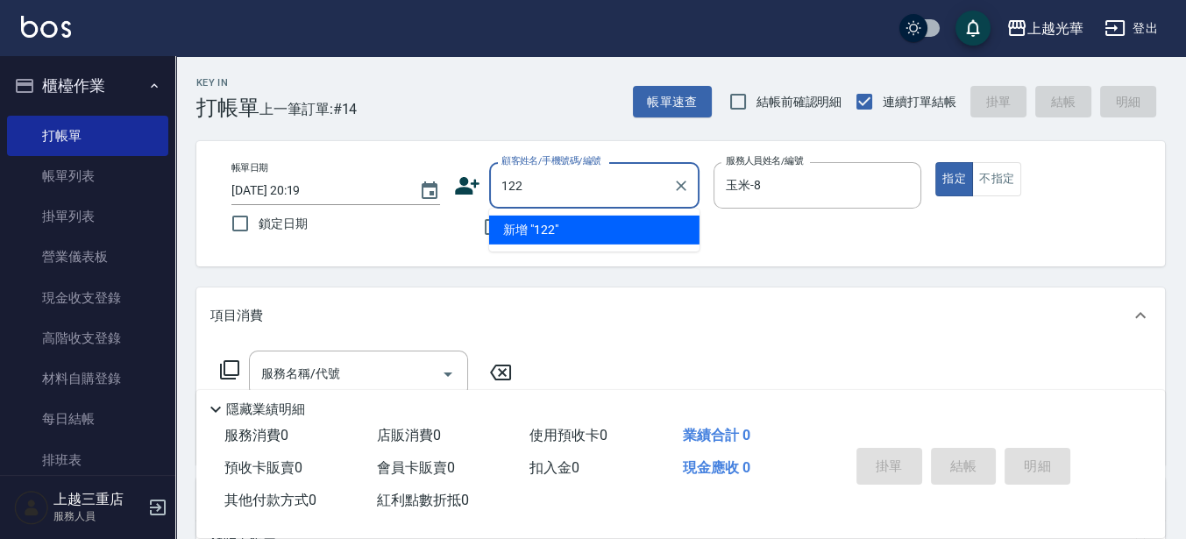
type input "122"
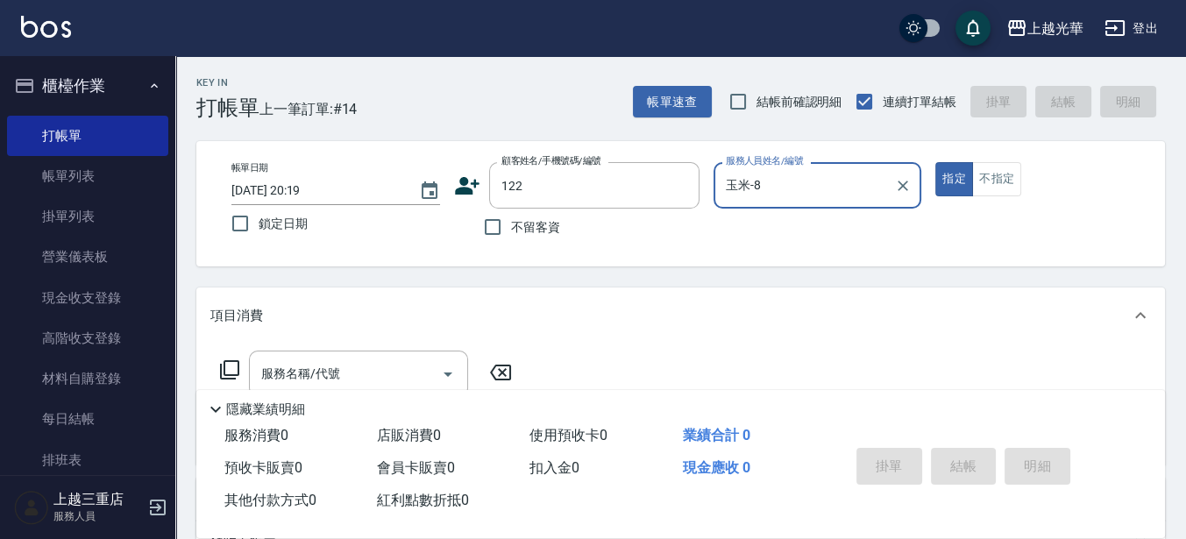
click at [935, 162] on button "指定" at bounding box center [954, 179] width 38 height 34
type button "true"
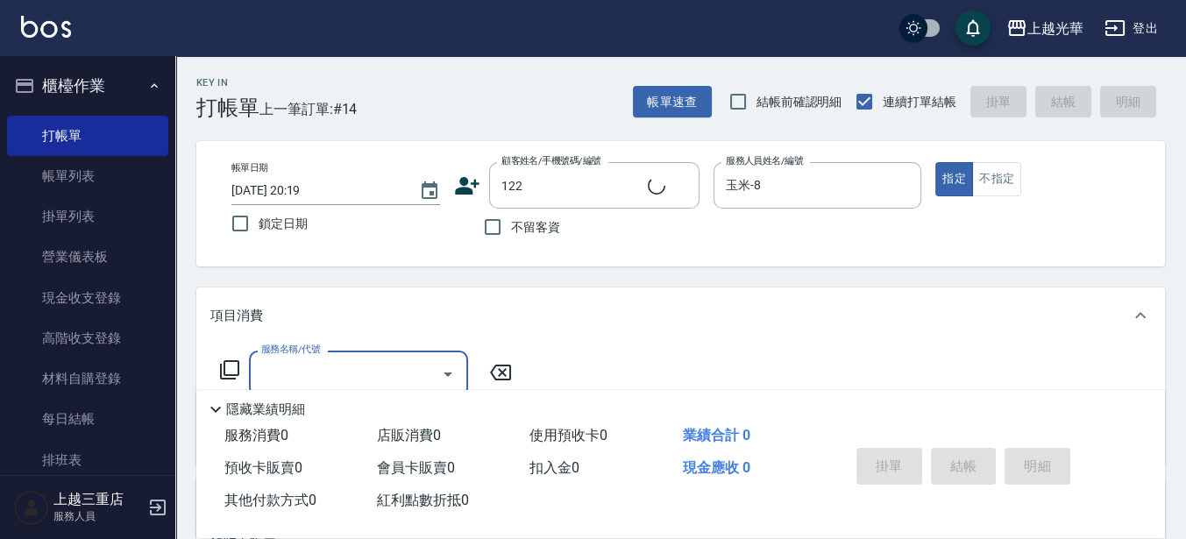
type input "陳懿曦/0980102152/122"
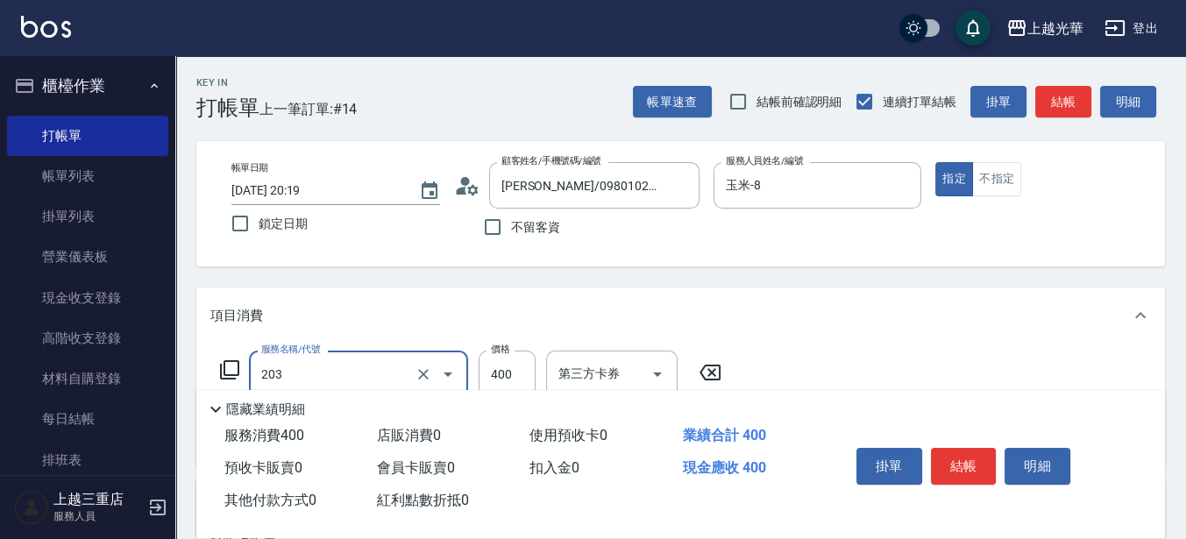
type input "指定單剪(203)"
type input "200"
click at [1083, 104] on button "結帳" at bounding box center [1063, 102] width 56 height 32
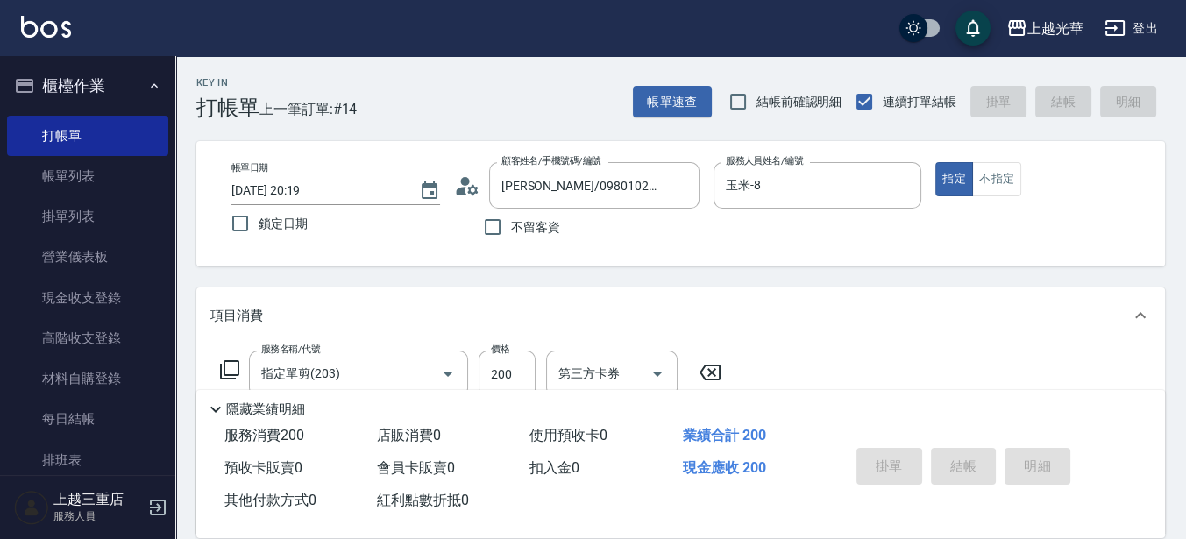
type input "2025/08/13 20:20"
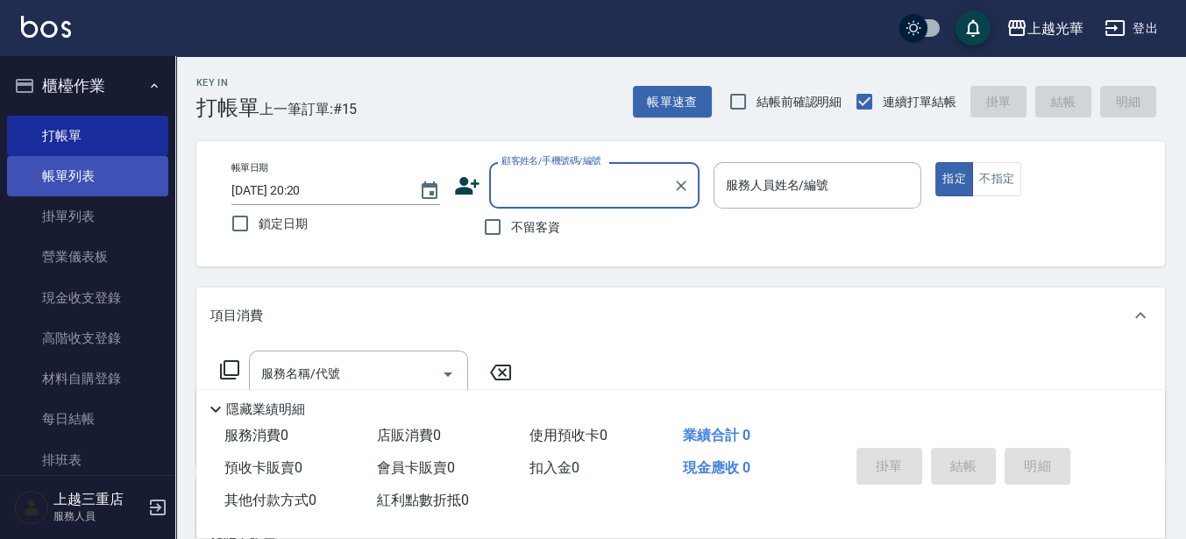
click at [99, 178] on link "帳單列表" at bounding box center [87, 176] width 161 height 40
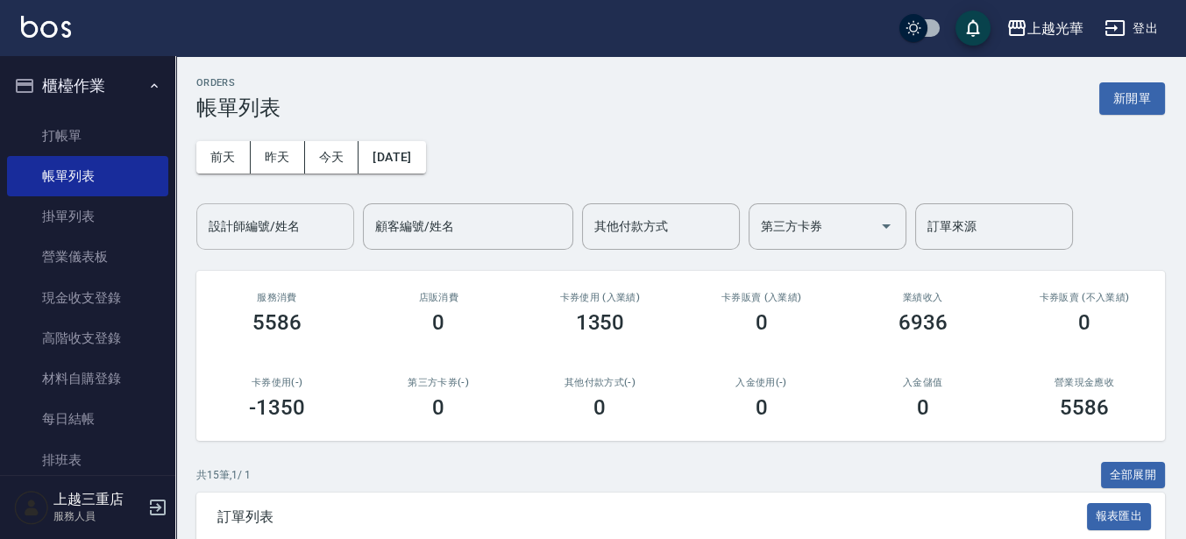
click at [316, 217] on input "設計師編號/姓名" at bounding box center [275, 226] width 142 height 31
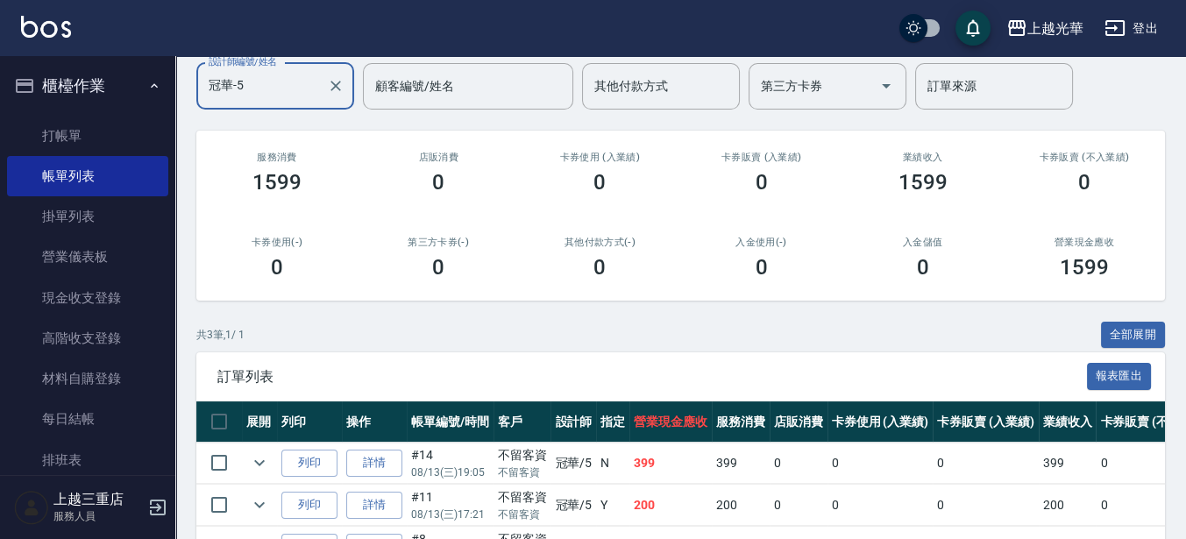
scroll to position [252, 0]
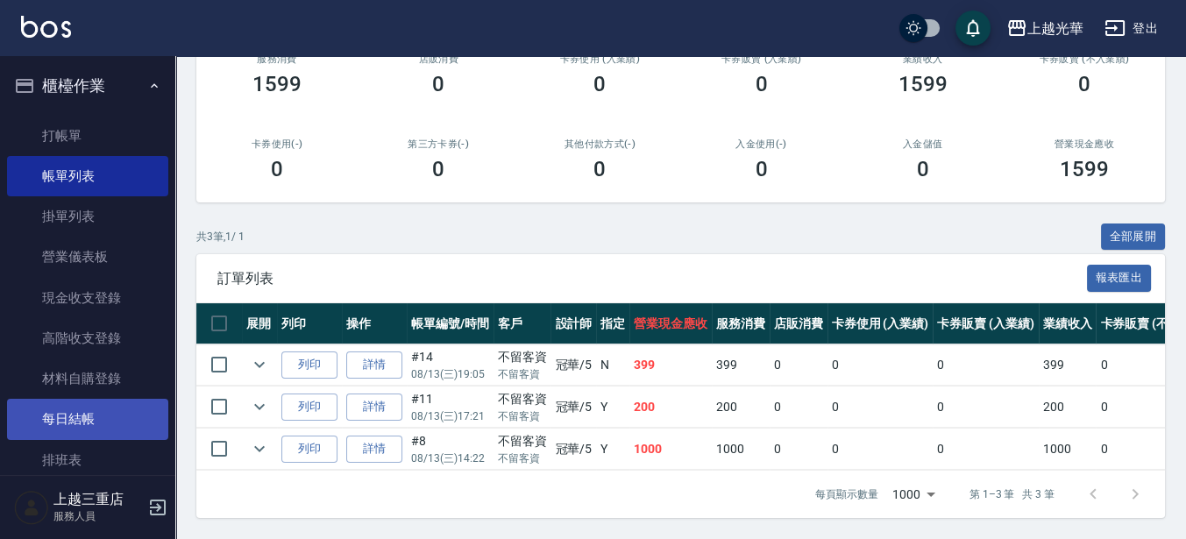
type input "冠華-5"
click at [87, 415] on link "每日結帳" at bounding box center [87, 419] width 161 height 40
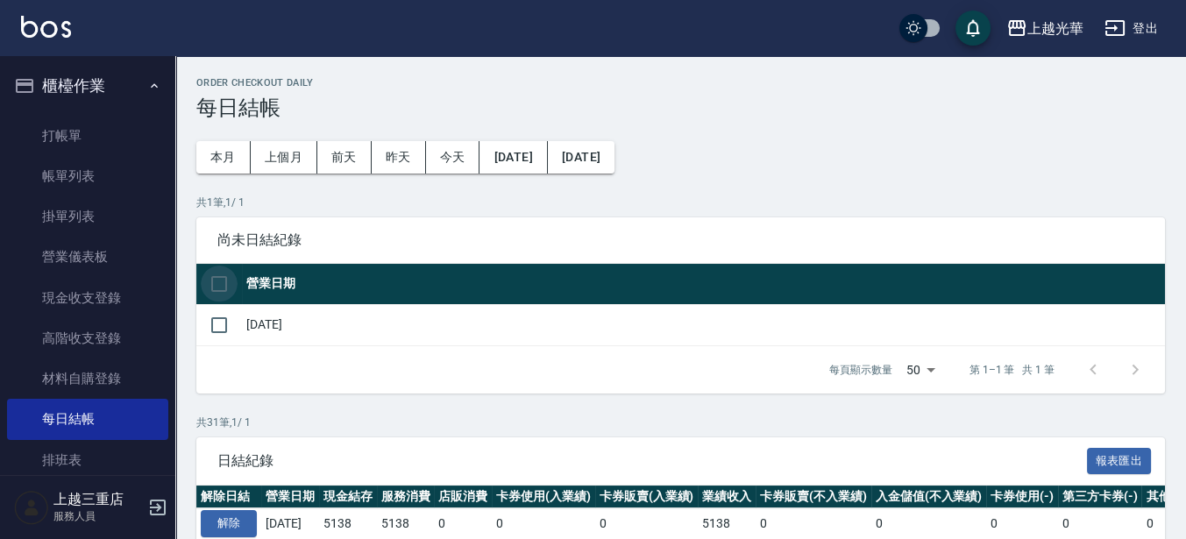
click at [215, 284] on input "checkbox" at bounding box center [219, 284] width 37 height 37
checkbox input "true"
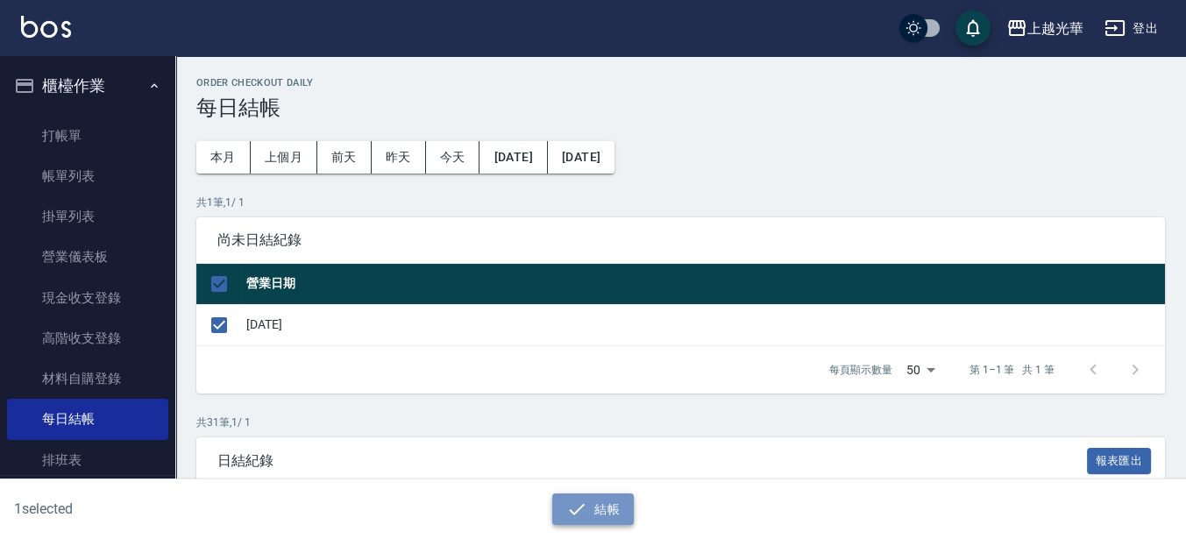
click at [608, 518] on button "結帳" at bounding box center [593, 510] width 82 height 32
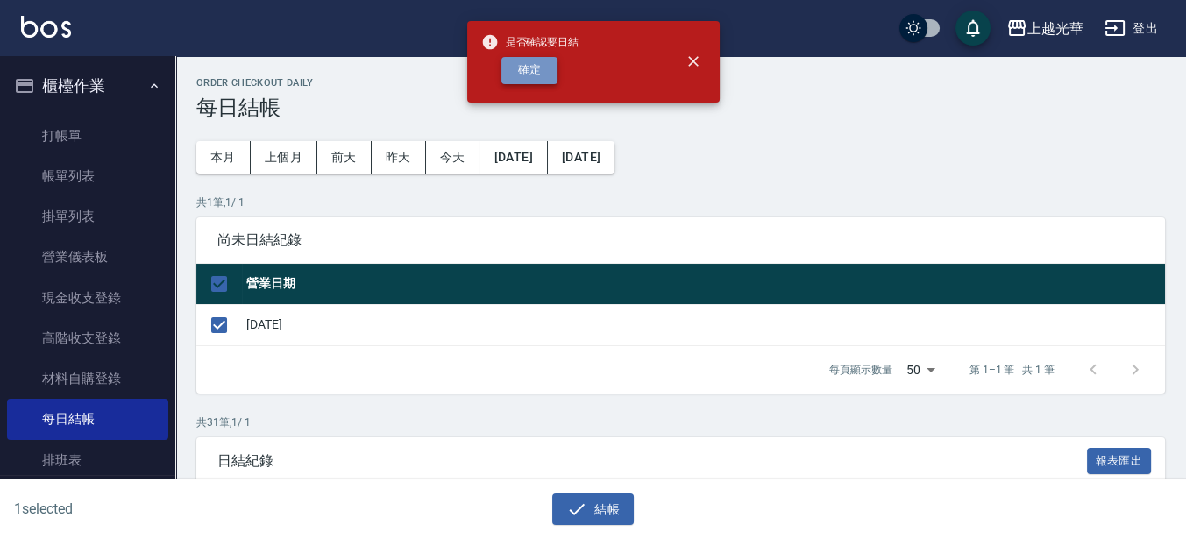
click at [522, 71] on button "確定" at bounding box center [529, 70] width 56 height 27
checkbox input "false"
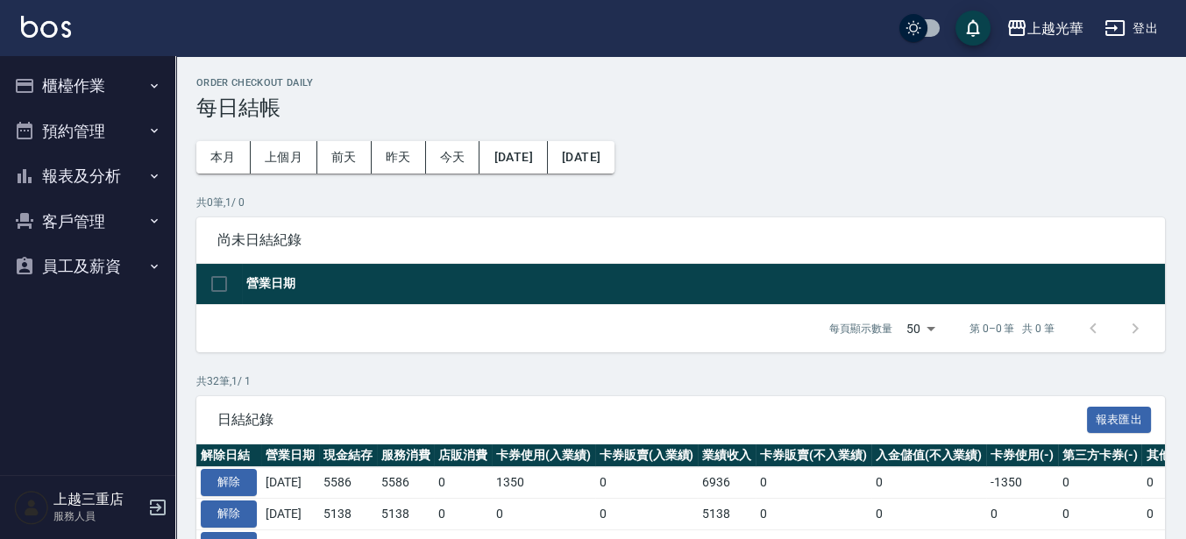
scroll to position [110, 0]
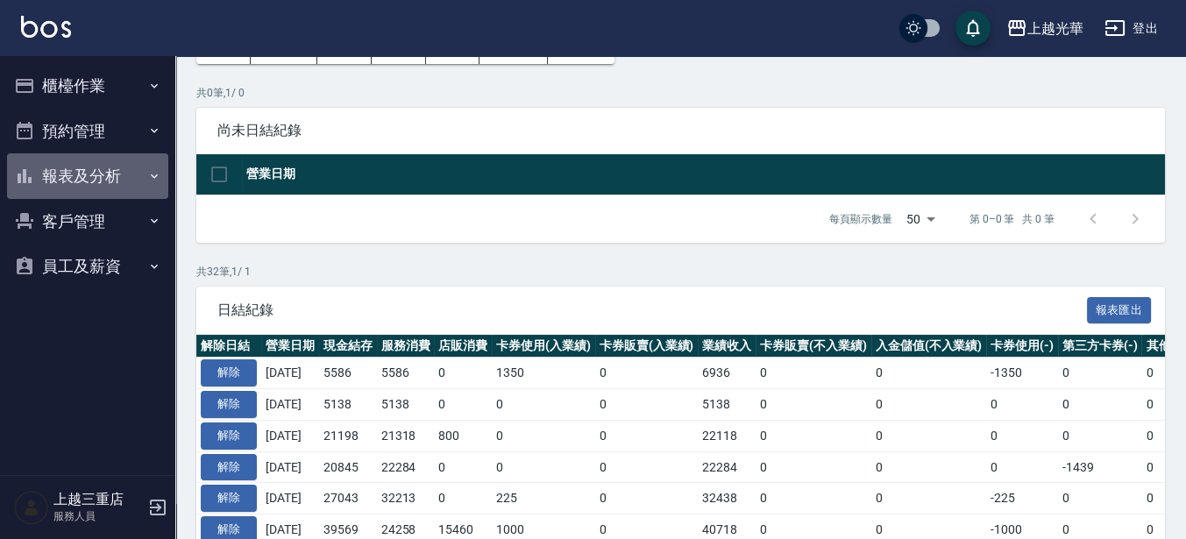
click at [121, 168] on button "報表及分析" at bounding box center [87, 176] width 161 height 46
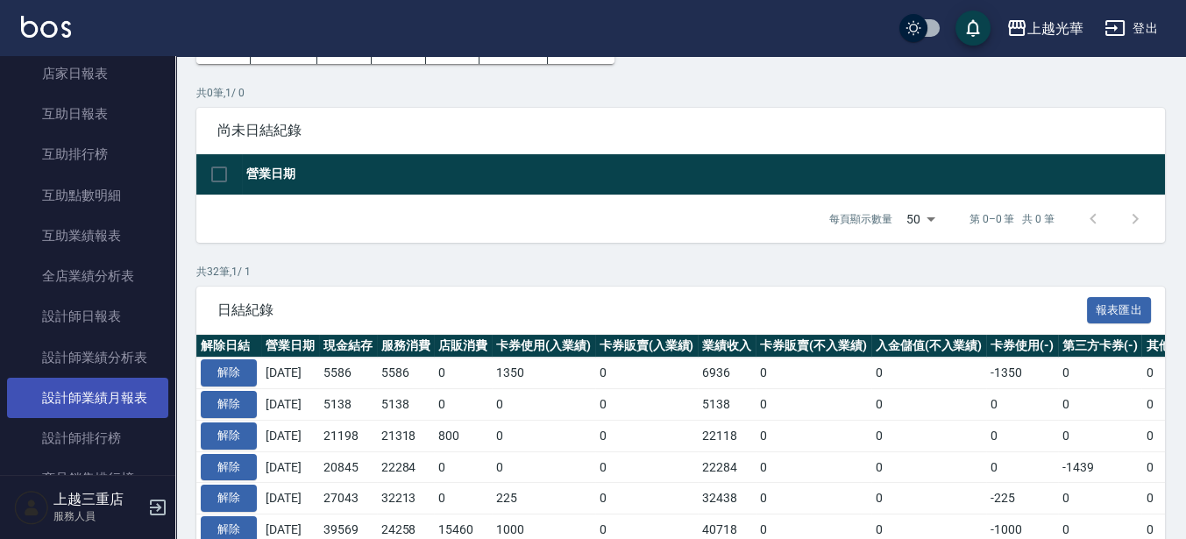
scroll to position [219, 0]
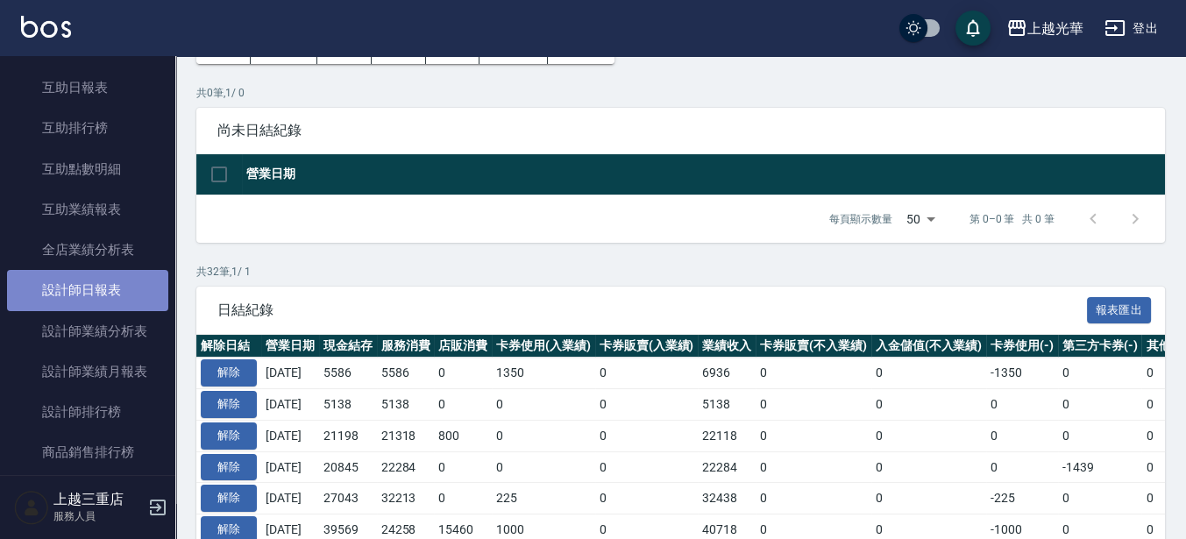
click at [107, 283] on link "設計師日報表" at bounding box center [87, 290] width 161 height 40
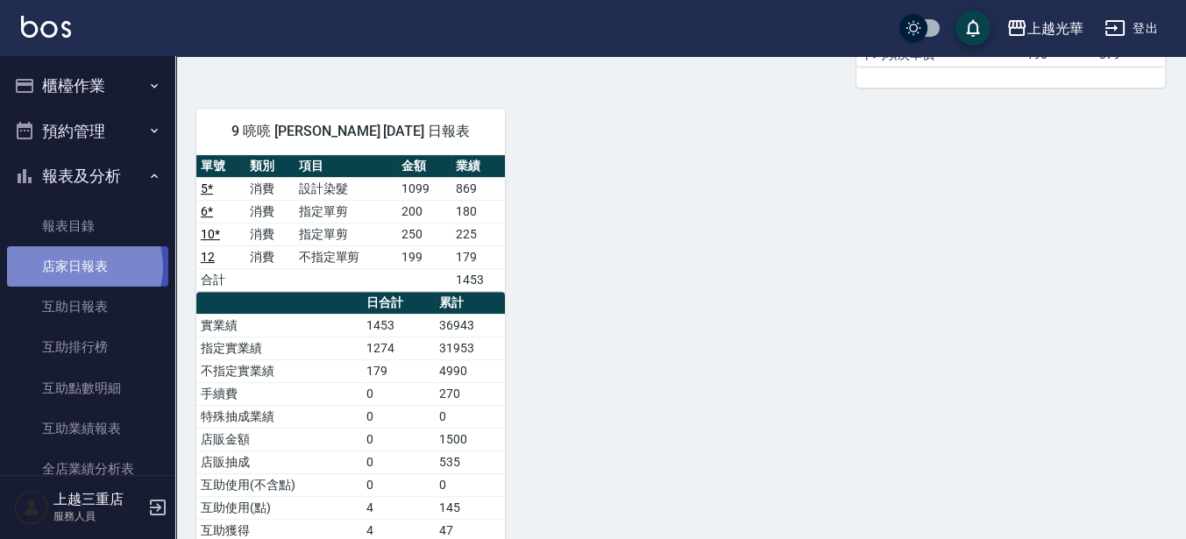
click at [83, 267] on link "店家日報表" at bounding box center [87, 266] width 161 height 40
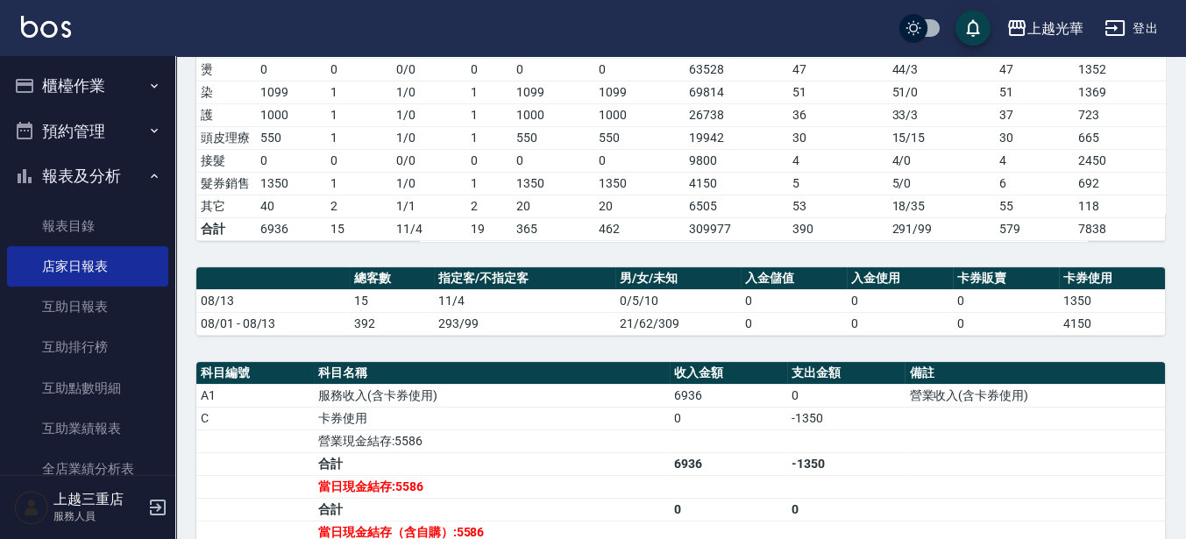
scroll to position [219, 0]
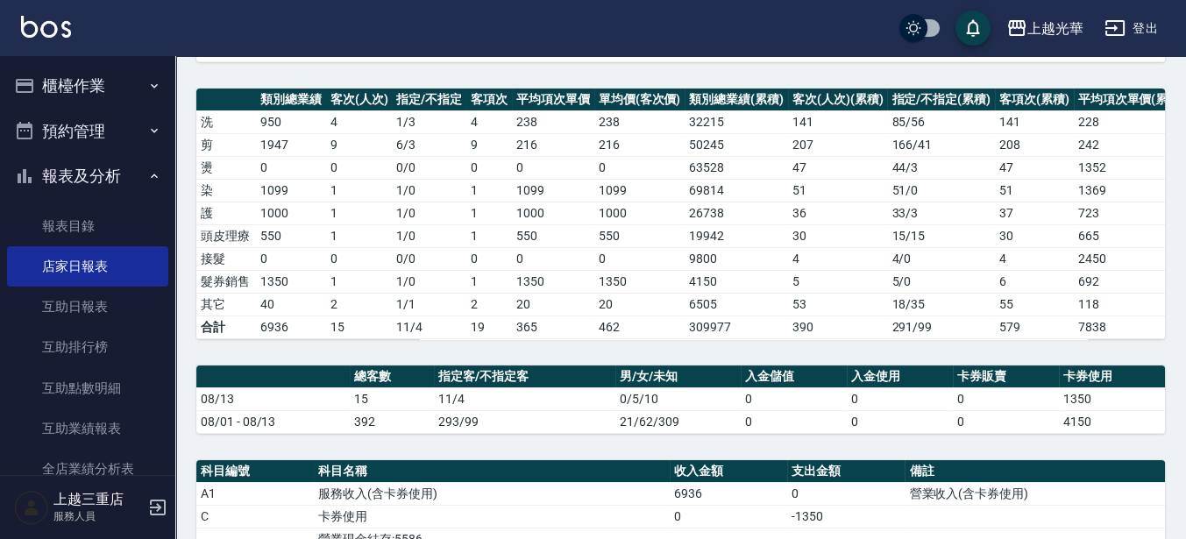
click at [127, 75] on button "櫃檯作業" at bounding box center [87, 86] width 161 height 46
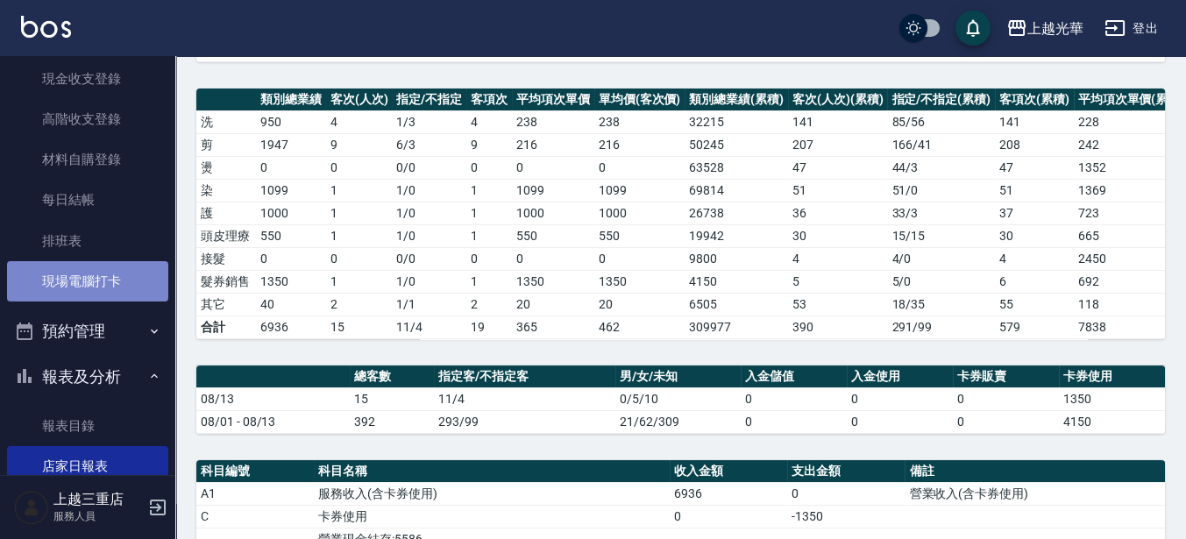
click at [118, 285] on link "現場電腦打卡" at bounding box center [87, 281] width 161 height 40
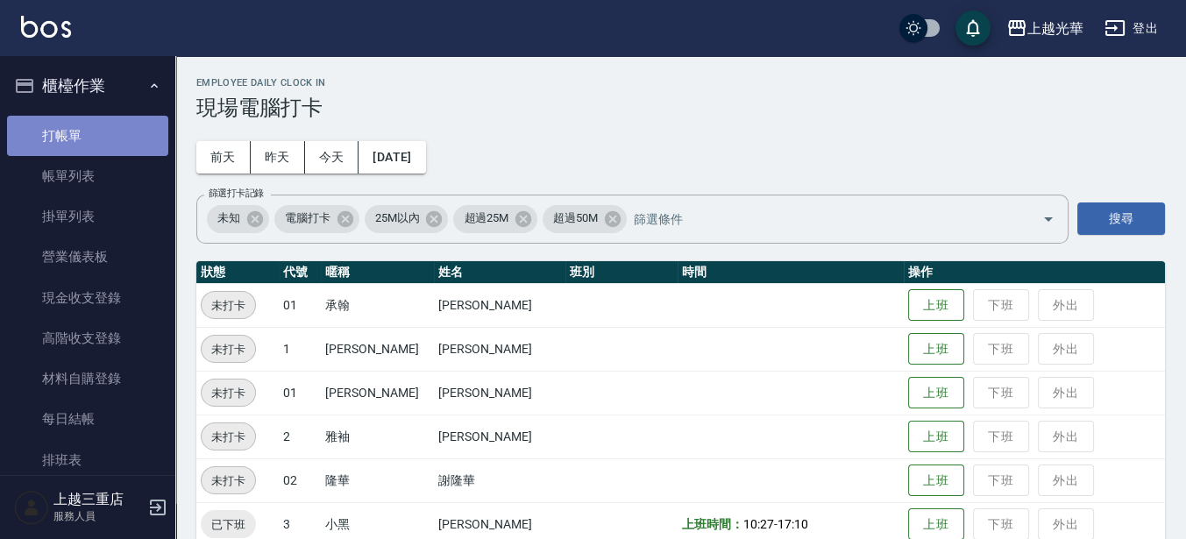
click at [124, 128] on link "打帳單" at bounding box center [87, 136] width 161 height 40
